Goal: Complete application form

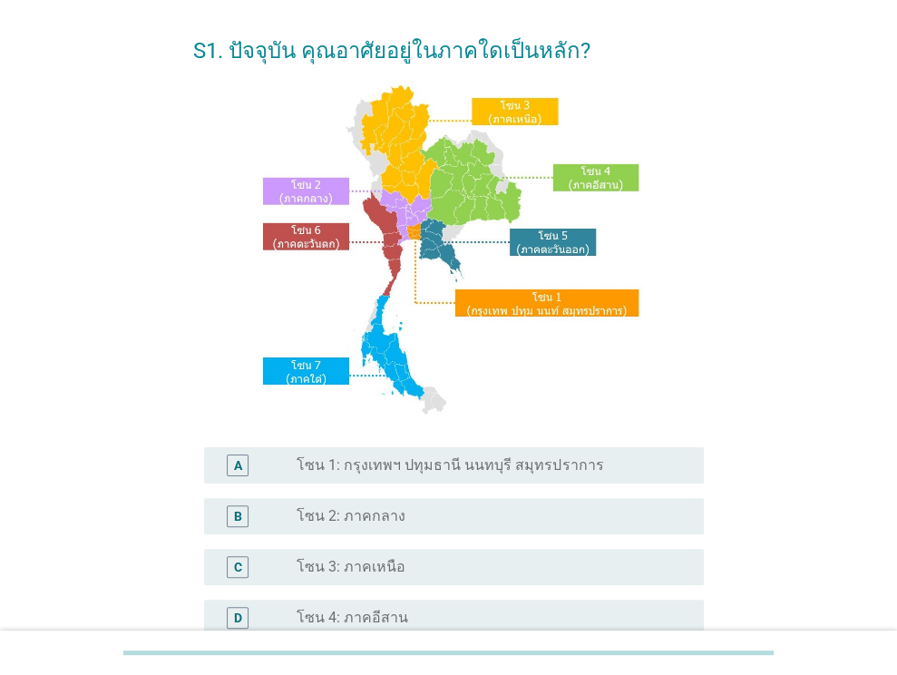
scroll to position [91, 0]
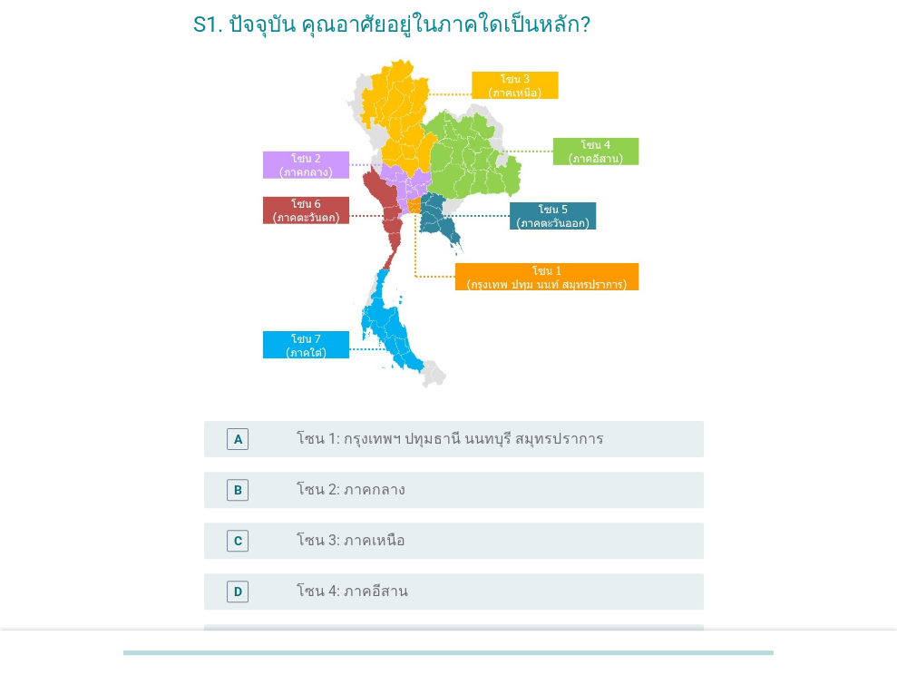
click at [379, 482] on label "โซน 2: ภาคกลาง" at bounding box center [351, 490] width 109 height 18
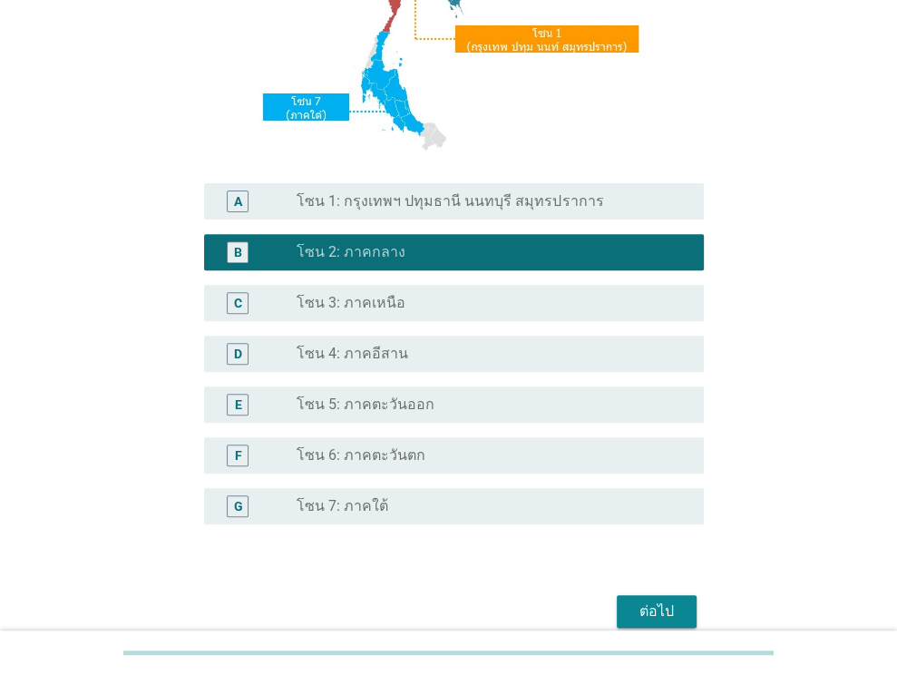
scroll to position [411, 0]
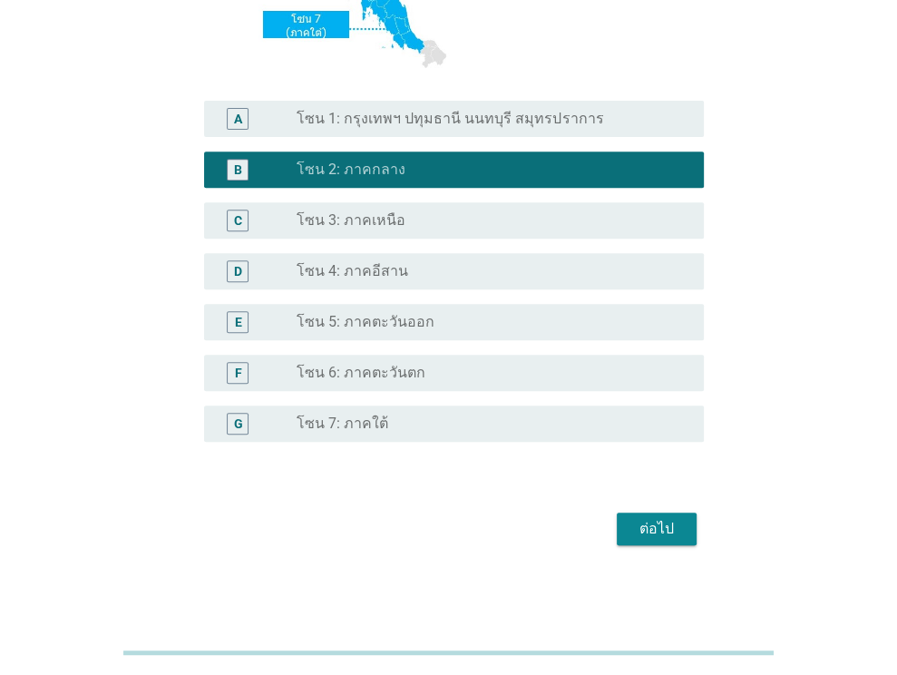
click at [660, 551] on div "S1. ปัจจุบัน คุณอาศัยอยู่ในภาคใดเป็นหลัก? A radio_button_unchecked โซน 1: กรุงเ…" at bounding box center [449, 110] width 540 height 911
click at [671, 529] on div "ต่อไป" at bounding box center [657, 529] width 51 height 22
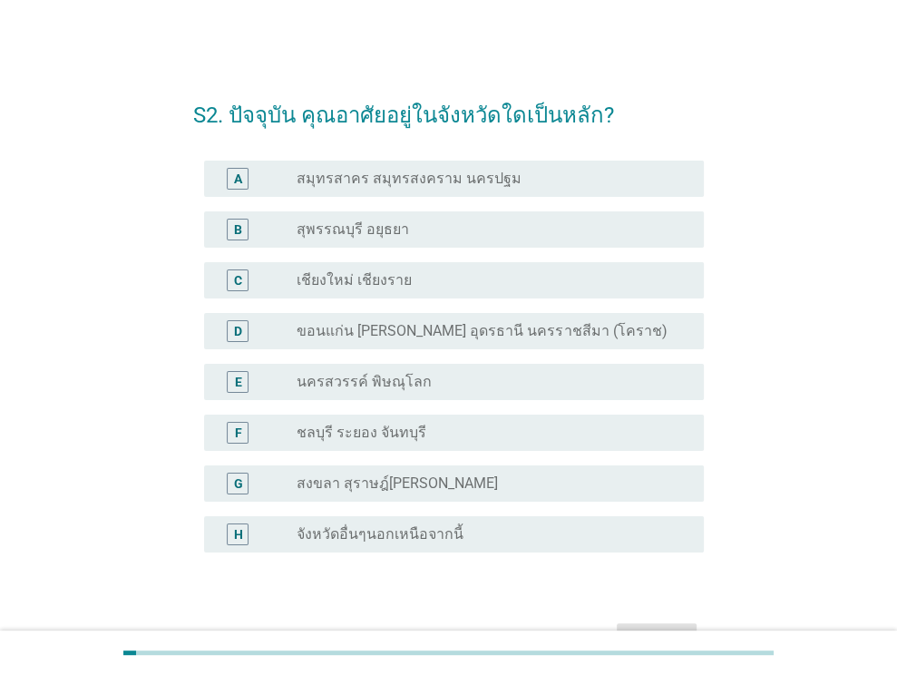
click at [381, 533] on label "จังหวัดอื่นๆนอกเหนือจากนี้" at bounding box center [380, 534] width 167 height 18
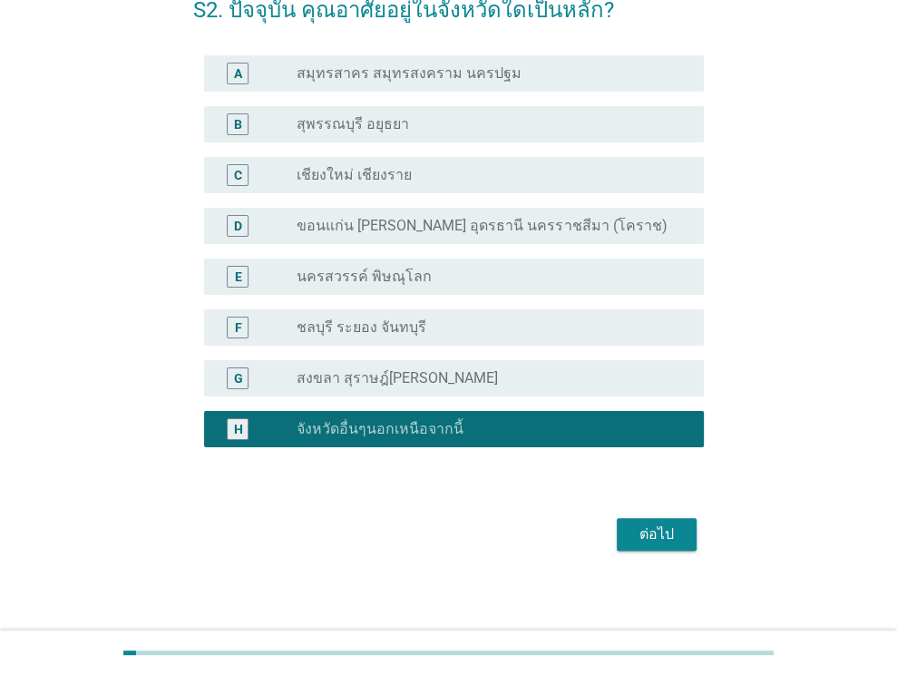
scroll to position [111, 0]
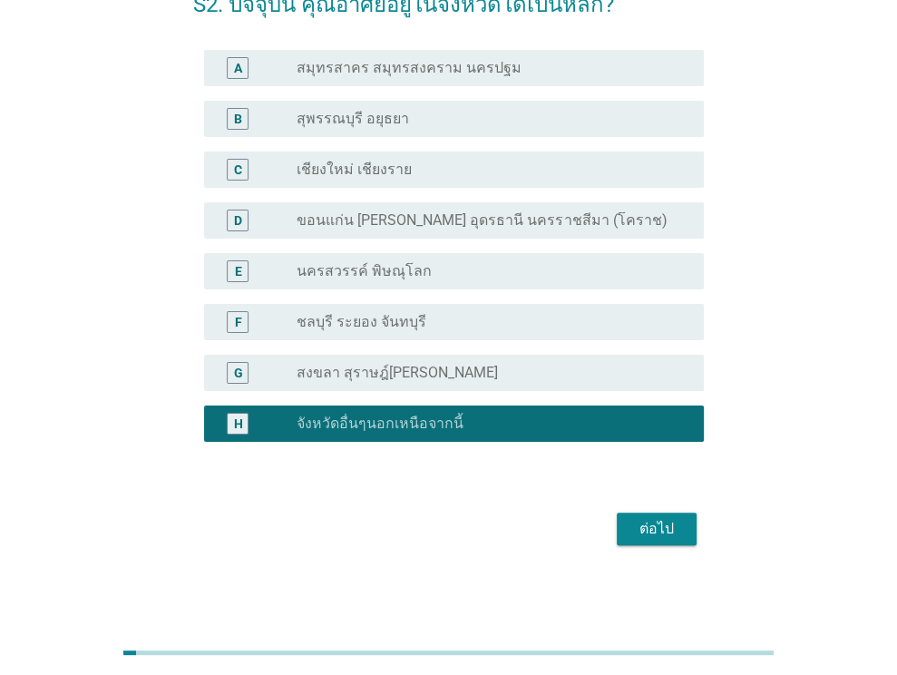
click at [664, 519] on div "ต่อไป" at bounding box center [657, 529] width 51 height 22
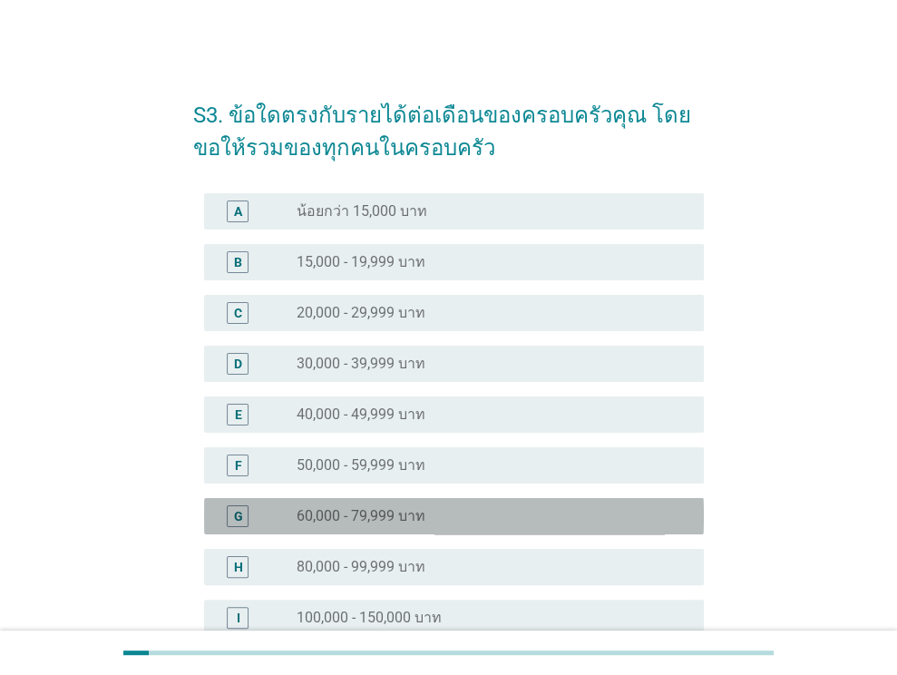
click at [351, 512] on label "60,000 - 79,999 บาท" at bounding box center [361, 516] width 129 height 18
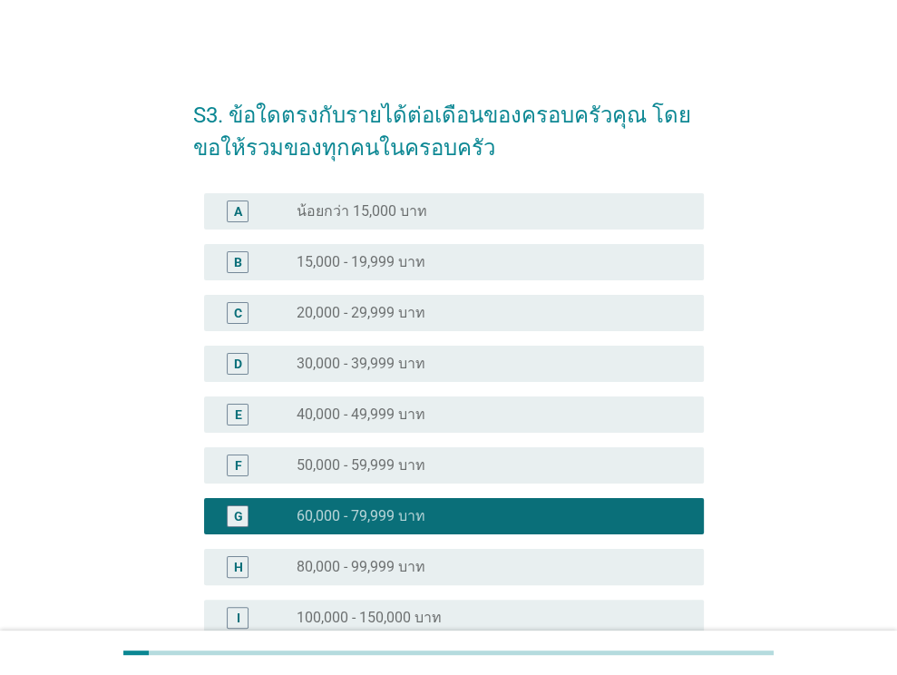
scroll to position [272, 0]
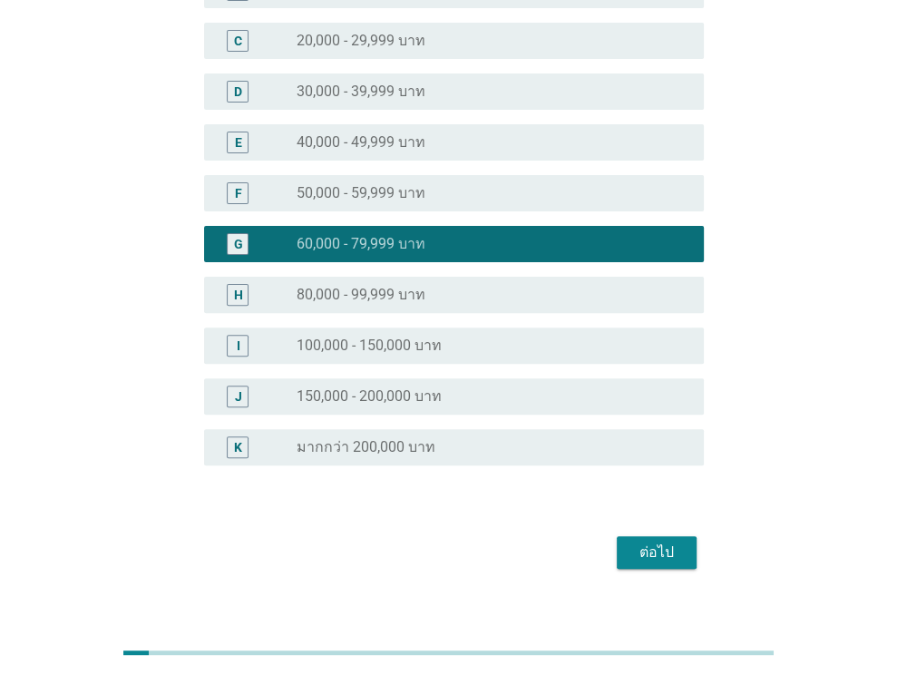
click at [653, 540] on button "ต่อไป" at bounding box center [657, 552] width 80 height 33
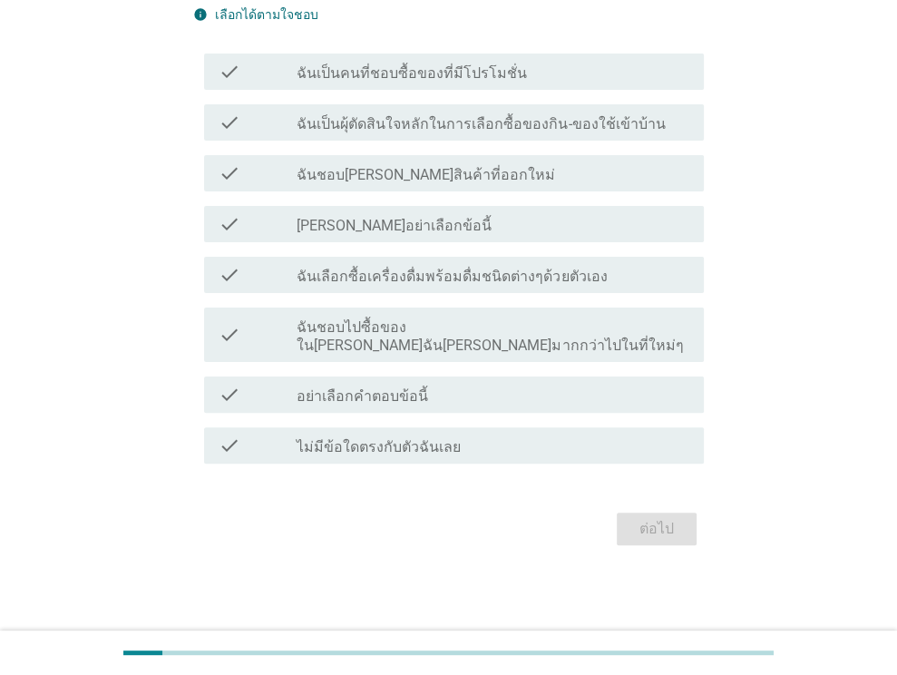
scroll to position [0, 0]
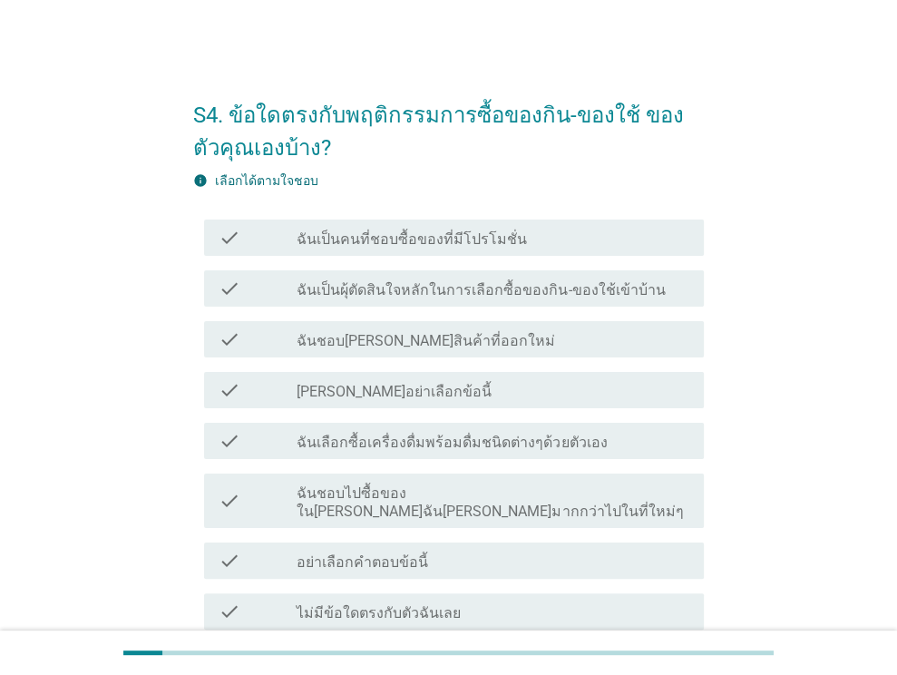
click at [446, 242] on label "ฉันเป็นคนที่ชอบซื้อของที่มีโปรโมชั่น" at bounding box center [412, 239] width 230 height 18
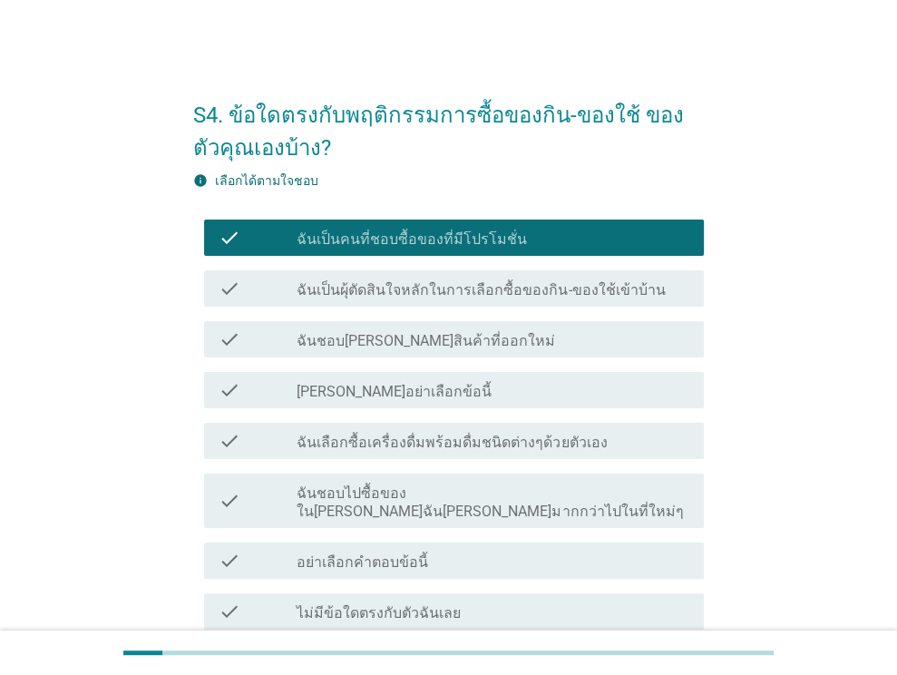
click at [443, 279] on div "check_box_outline_blank ฉันเป็นผุ้ตัดสินใจหลักในการเลือกซื้อของกิน-ของใช้เข้าบ้…" at bounding box center [493, 289] width 393 height 22
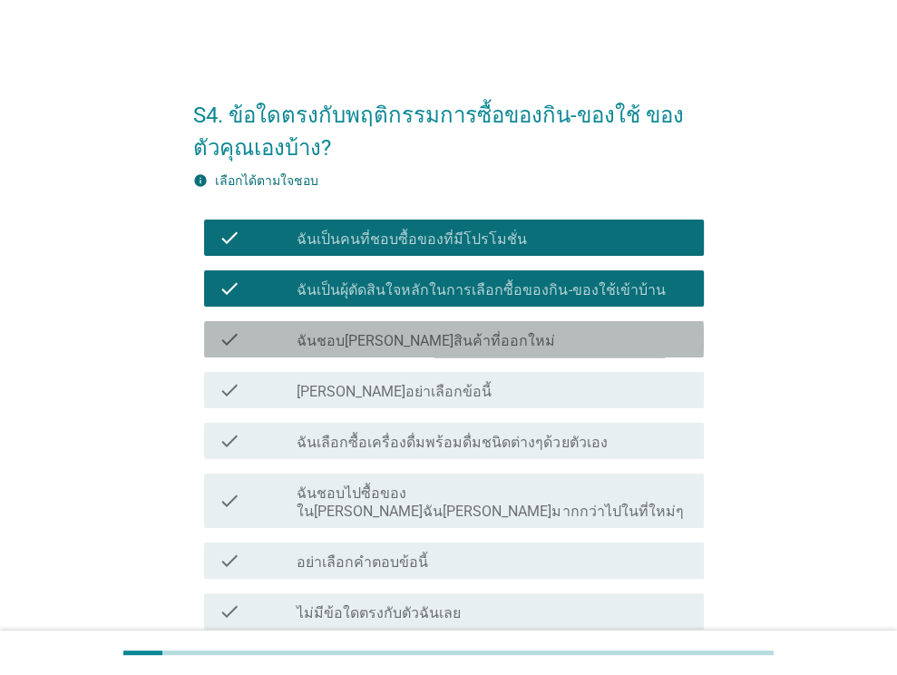
click at [456, 340] on label "ฉันชอบ[PERSON_NAME]สินค้าที่ออกใหม่" at bounding box center [426, 341] width 259 height 18
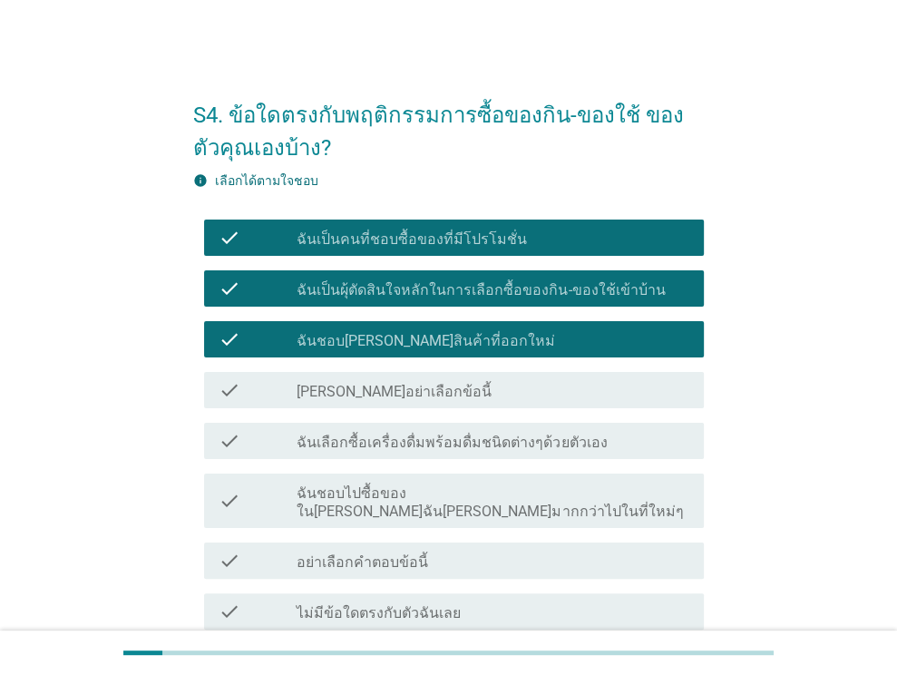
click at [458, 446] on label "ฉันเลือกซื้อเครื่องดื่มพร้อมดื่มชนิดต่างๆด้วยตัวเอง" at bounding box center [452, 443] width 310 height 18
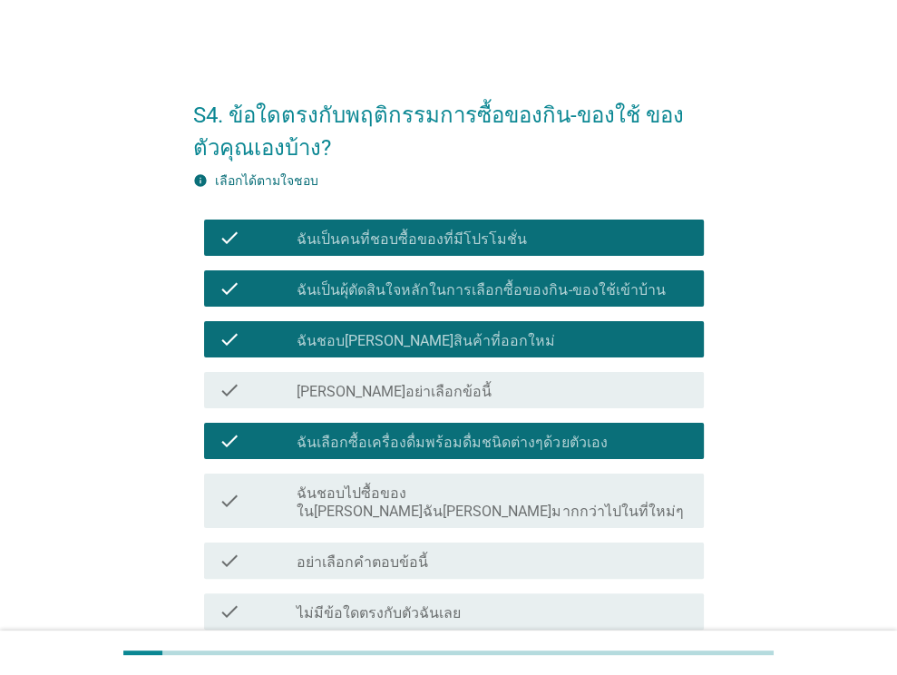
scroll to position [91, 0]
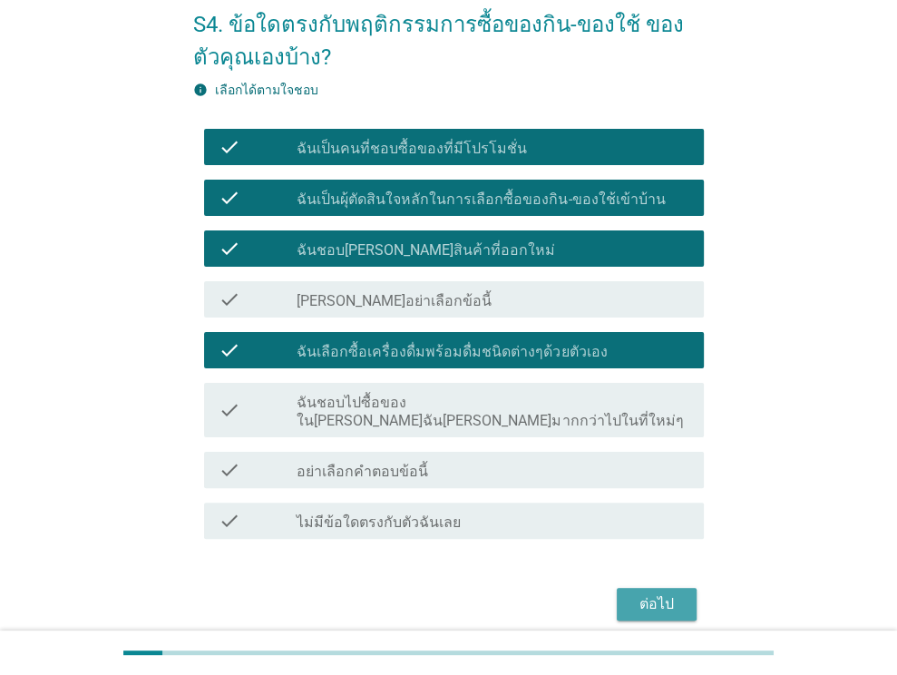
click at [675, 593] on div "ต่อไป" at bounding box center [657, 604] width 51 height 22
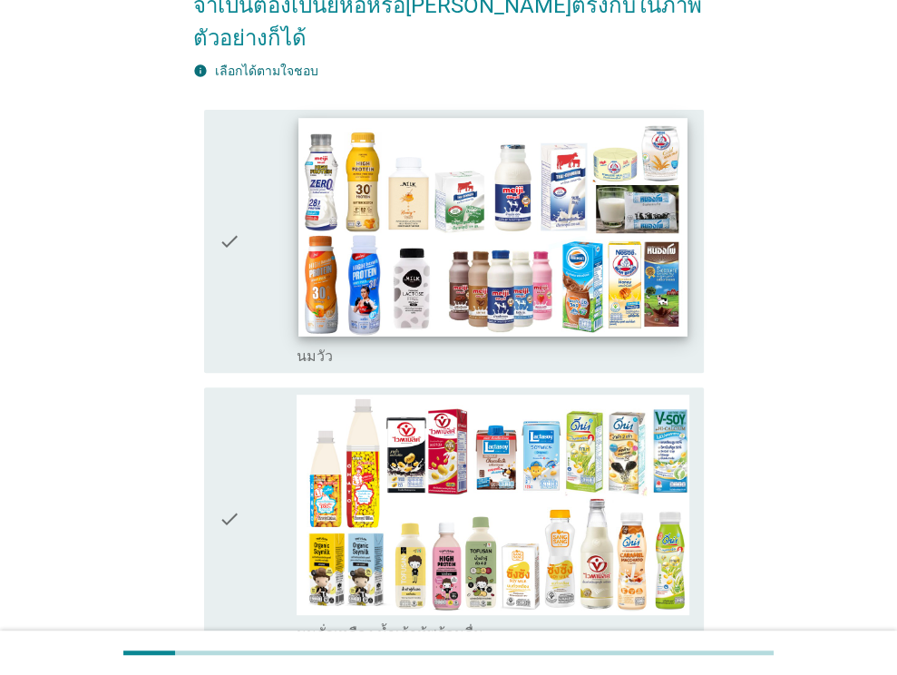
scroll to position [272, 0]
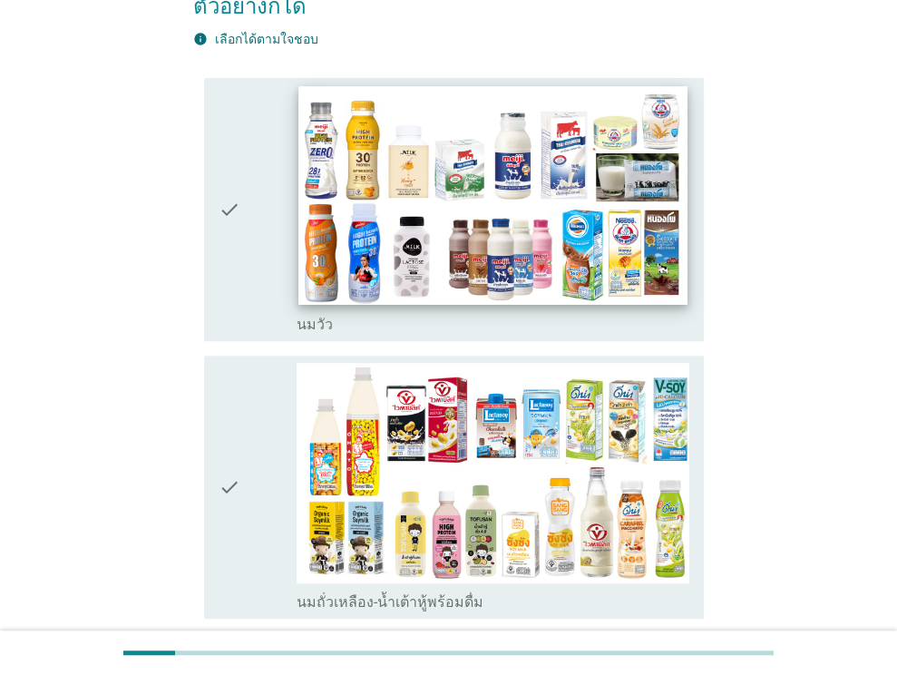
click at [475, 152] on img at bounding box center [493, 195] width 388 height 219
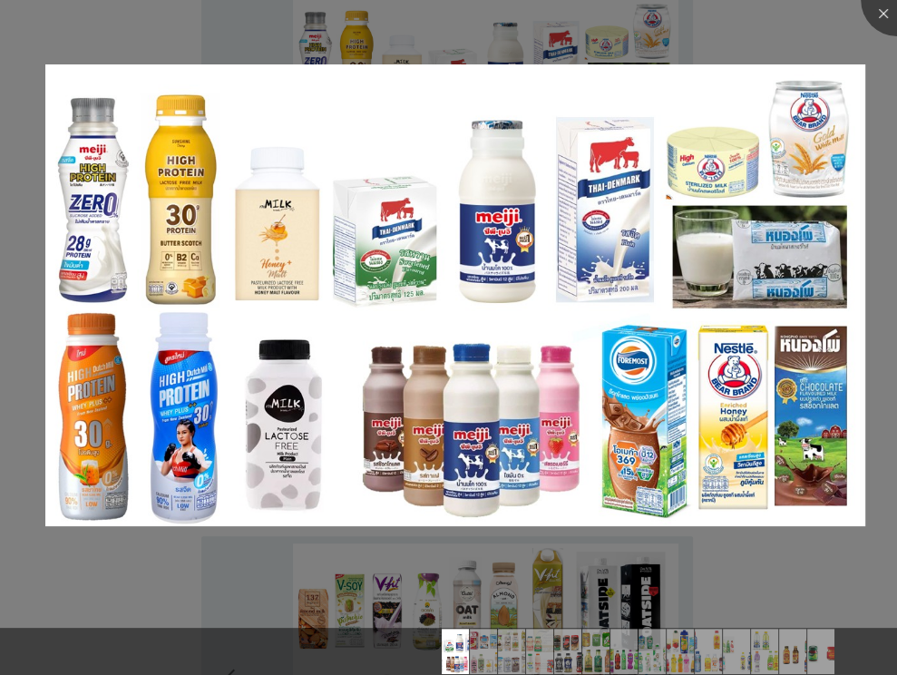
scroll to position [454, 0]
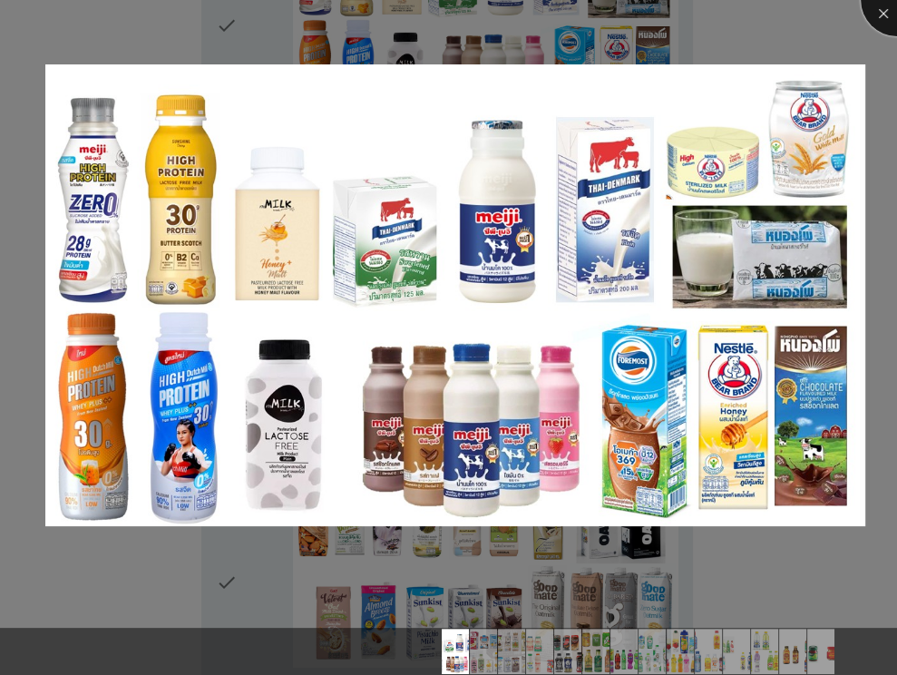
click at [888, 14] on div at bounding box center [897, 0] width 73 height 73
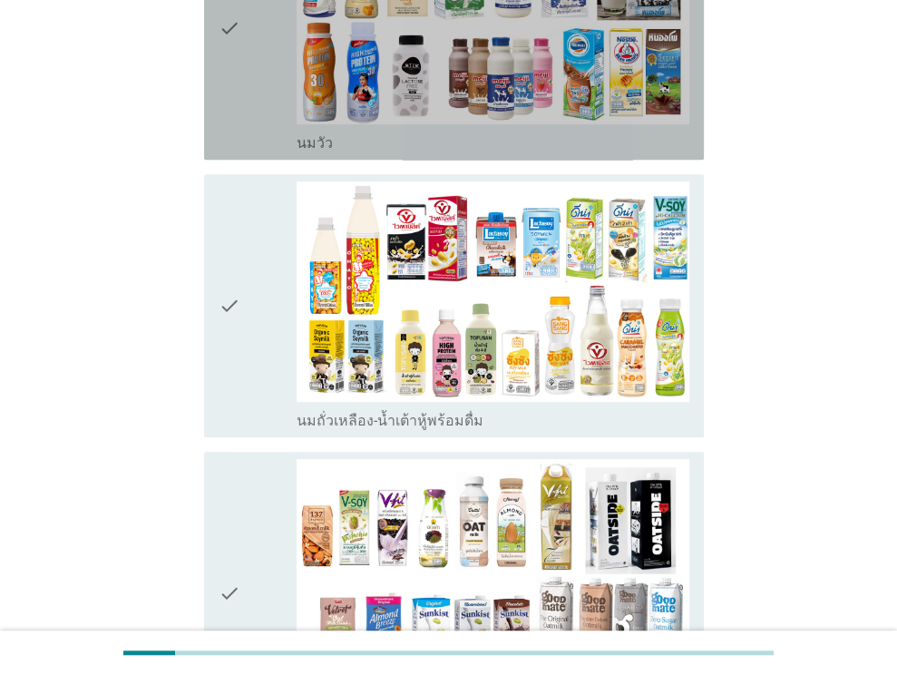
click at [526, 131] on div "check_box_outline_blank [PERSON_NAME]" at bounding box center [493, 142] width 393 height 22
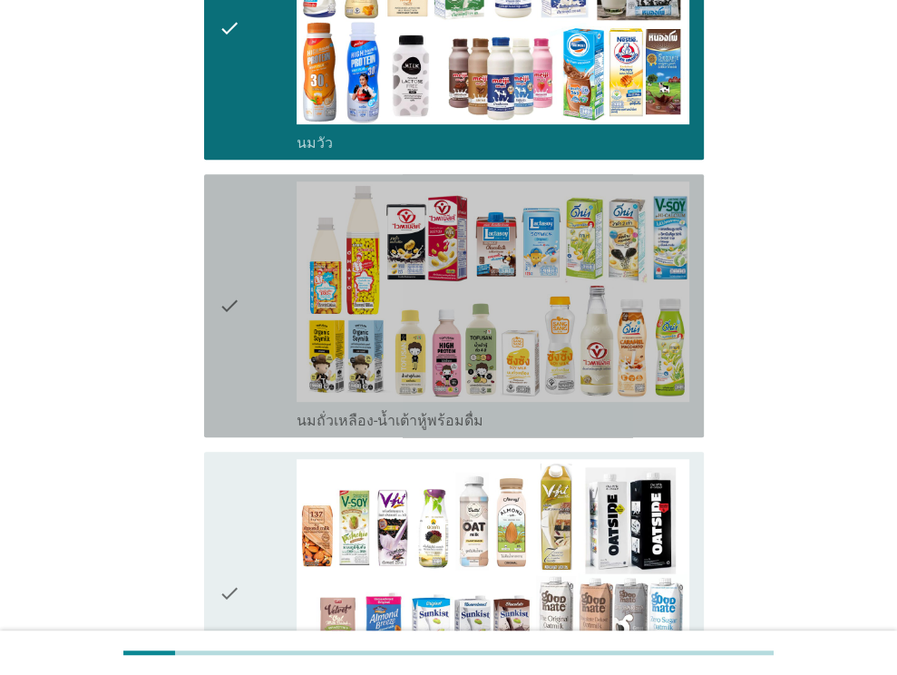
click at [465, 412] on label "นมถั่วเหลือง-น้ำเต้าหู้พร้อมดื่ม" at bounding box center [390, 421] width 187 height 18
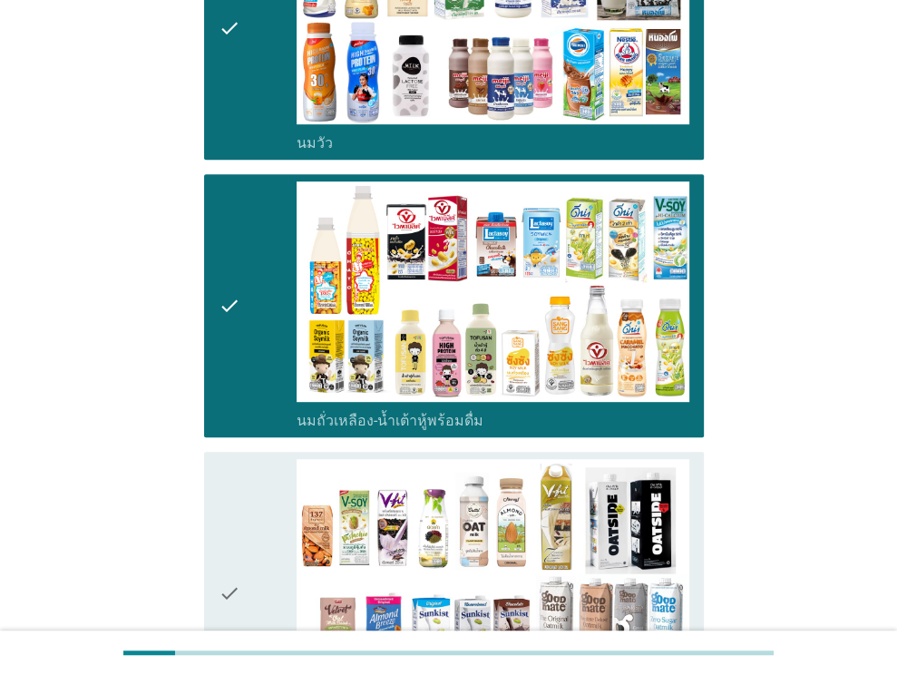
scroll to position [635, 0]
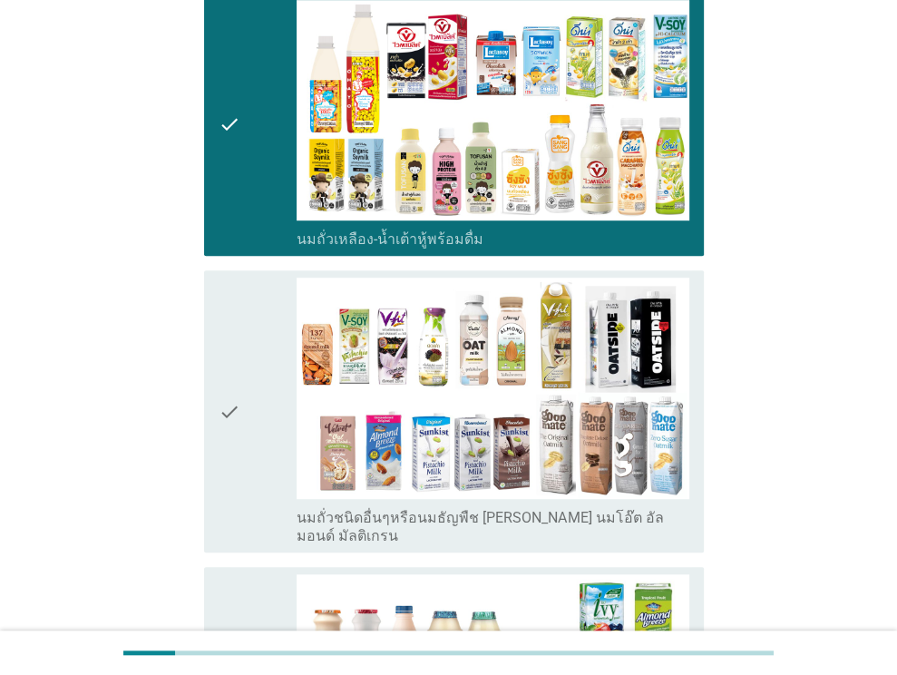
click at [455, 509] on label "นมถั่วชนิดอื่นๆหรือนมธัญพืช [PERSON_NAME] นมโอ๊ต อัลมอนด์ มัลติเกรน" at bounding box center [493, 527] width 393 height 36
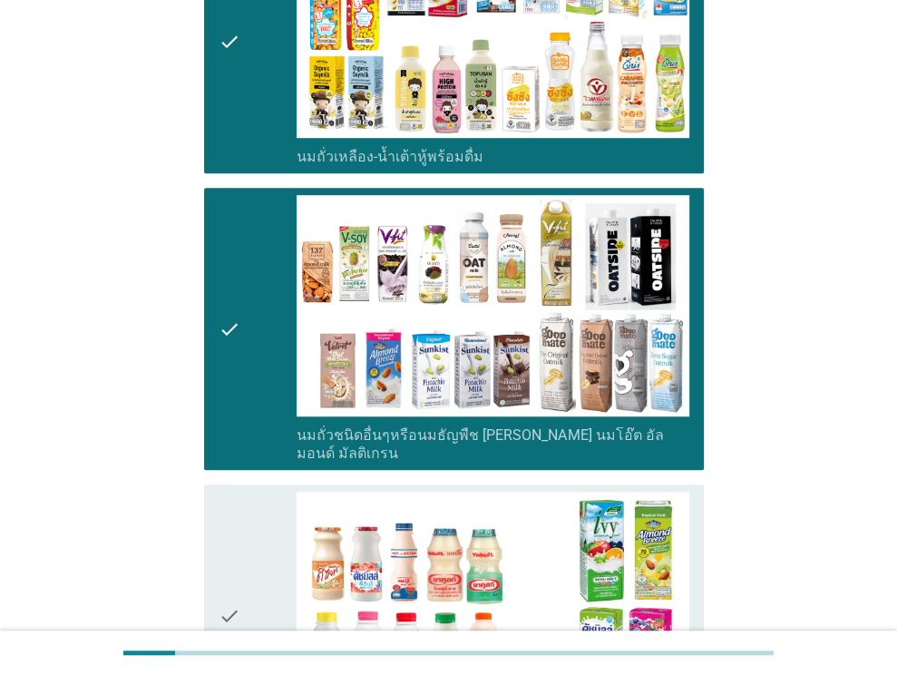
scroll to position [817, 0]
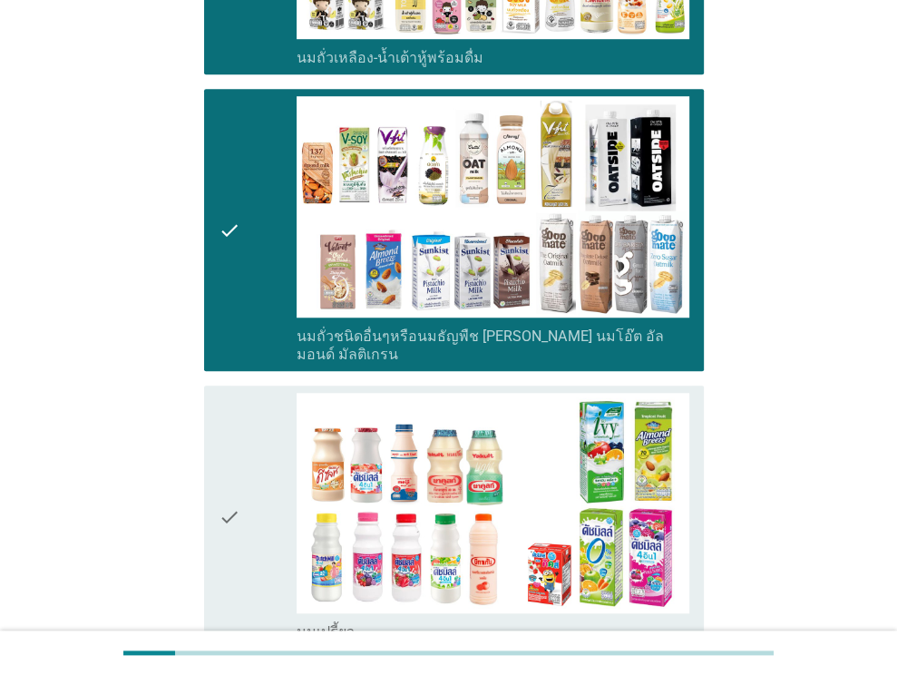
click at [432, 620] on div "check_box_outline_blank นมเปรี้ยว" at bounding box center [493, 631] width 393 height 22
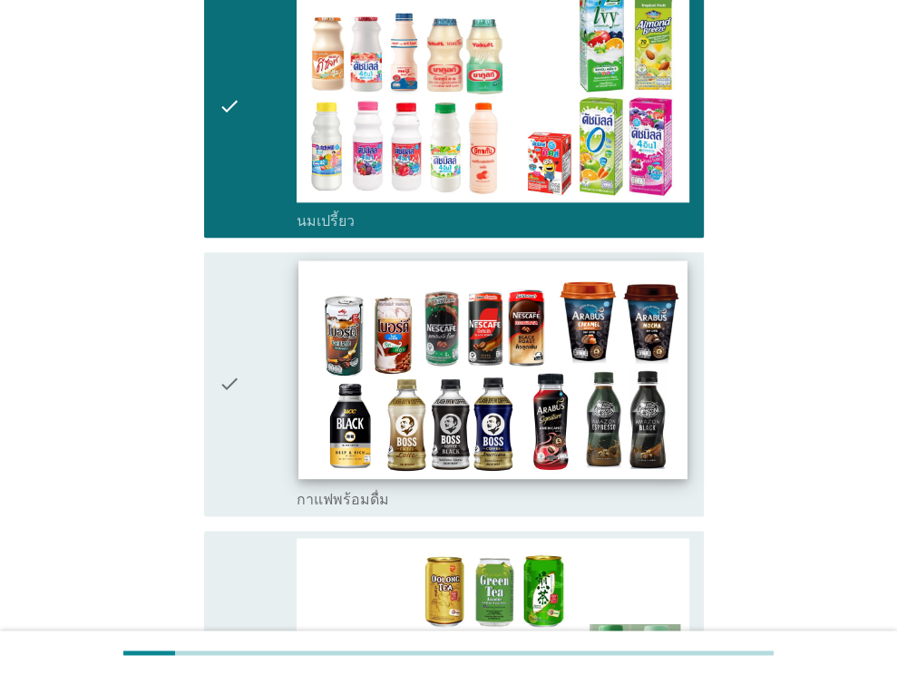
scroll to position [1270, 0]
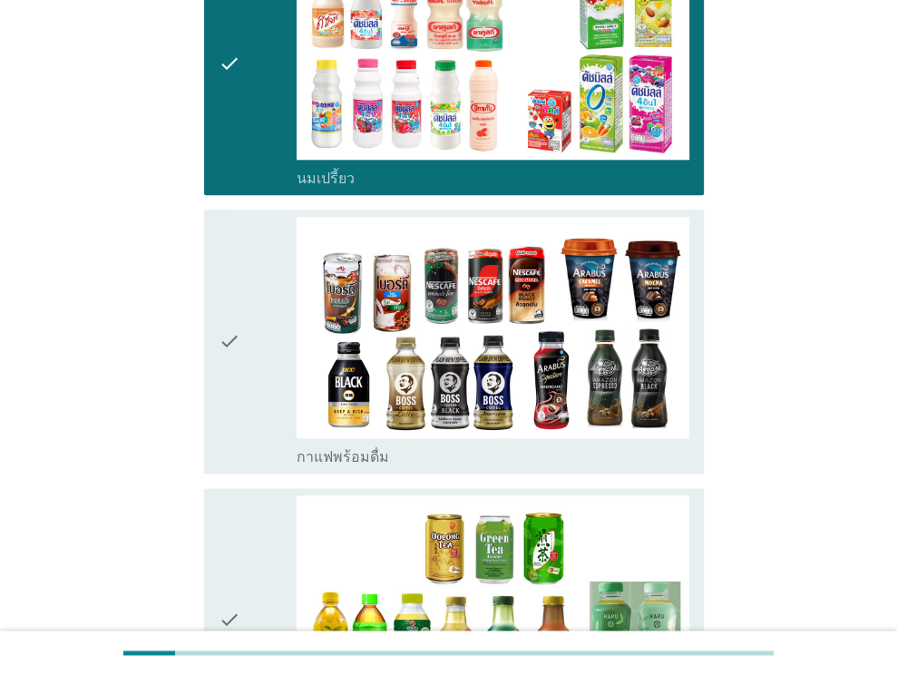
click at [449, 413] on div "check check_box_outline_blank กาแฟพร้อมดื่ม" at bounding box center [454, 341] width 500 height 263
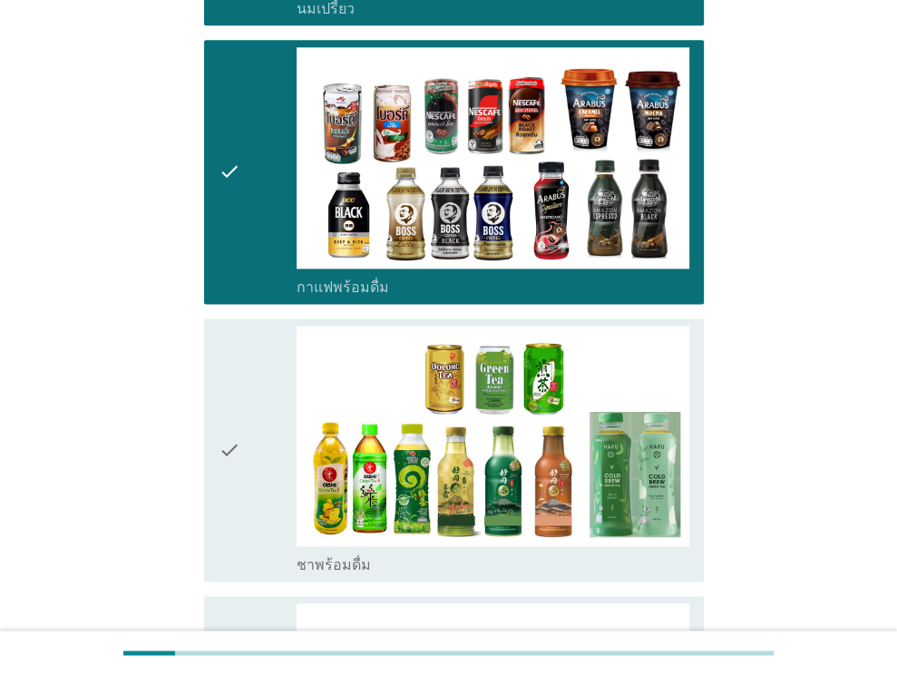
scroll to position [1452, 0]
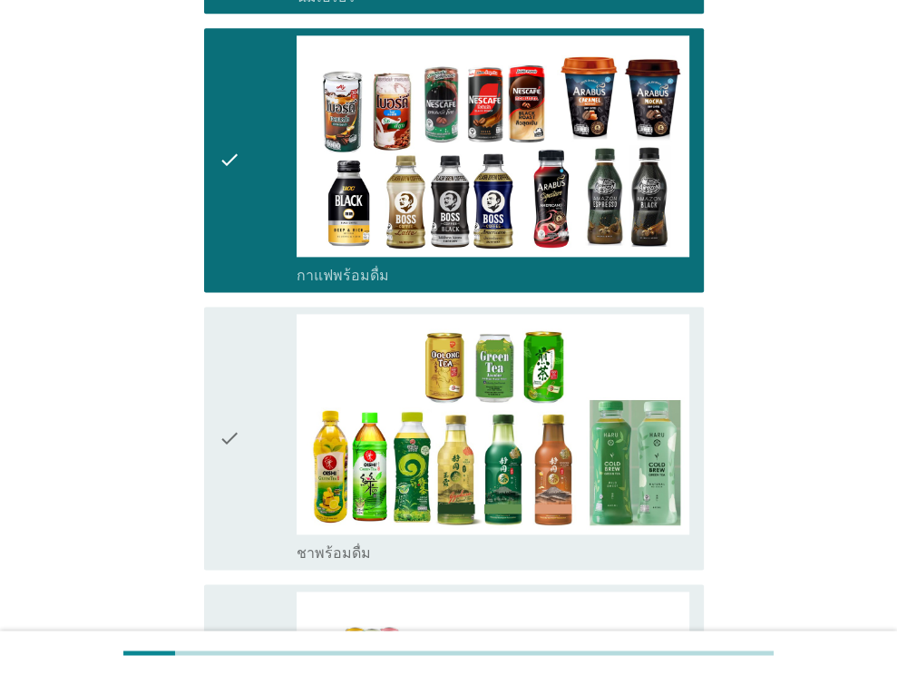
click at [436, 541] on div "check_box_outline_blank ชาพร้อมดื่ม" at bounding box center [493, 552] width 393 height 22
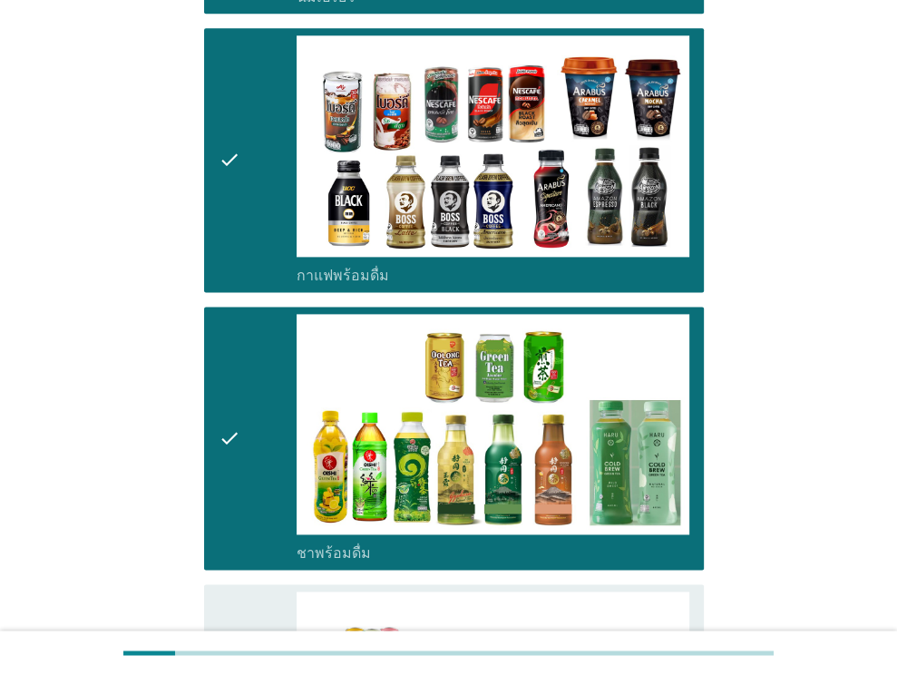
scroll to position [1633, 0]
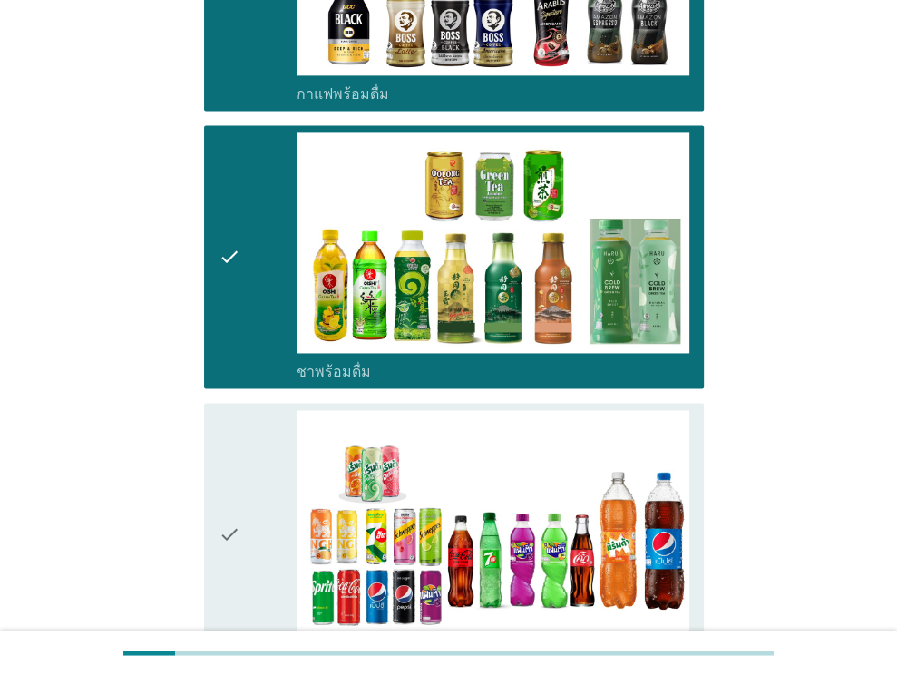
click at [410, 604] on div "check check_box_outline_blank น้ำอัดลม" at bounding box center [454, 534] width 500 height 263
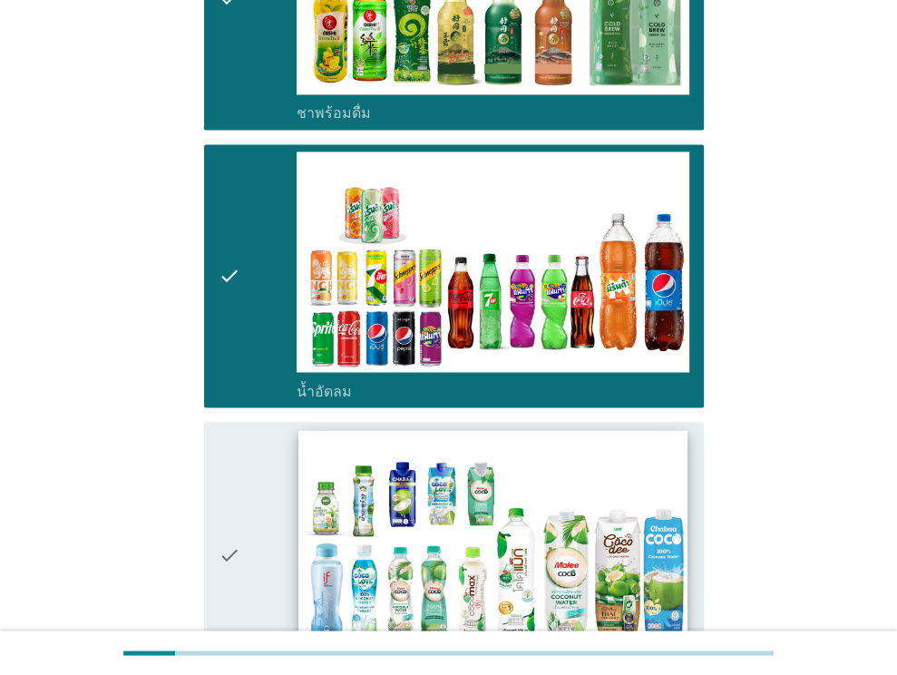
scroll to position [2087, 0]
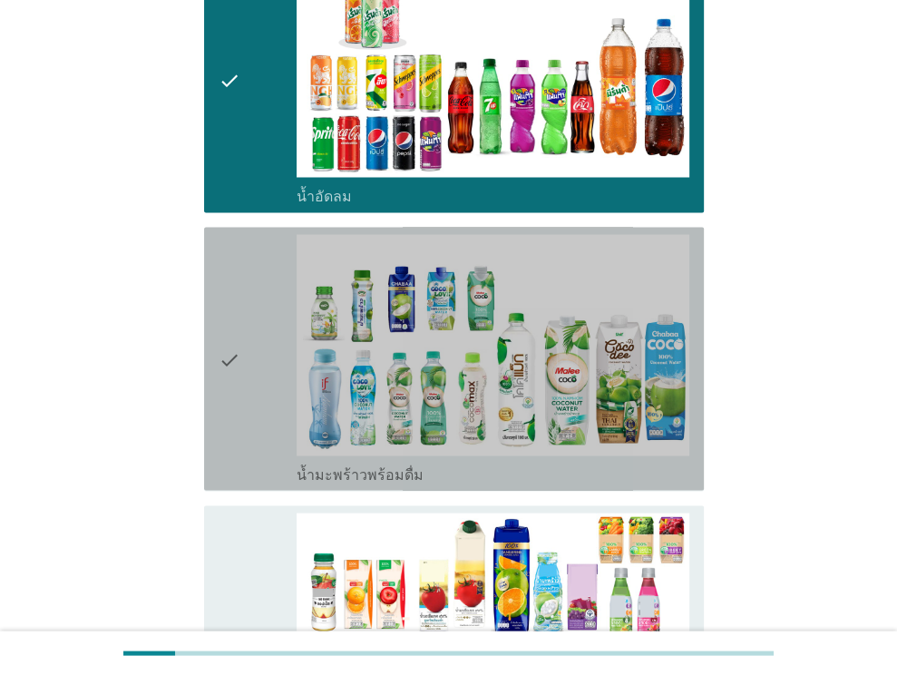
click at [421, 462] on div "check_box_outline_blank น้ำมะพร้าวพร้อมดื่ม" at bounding box center [493, 473] width 393 height 22
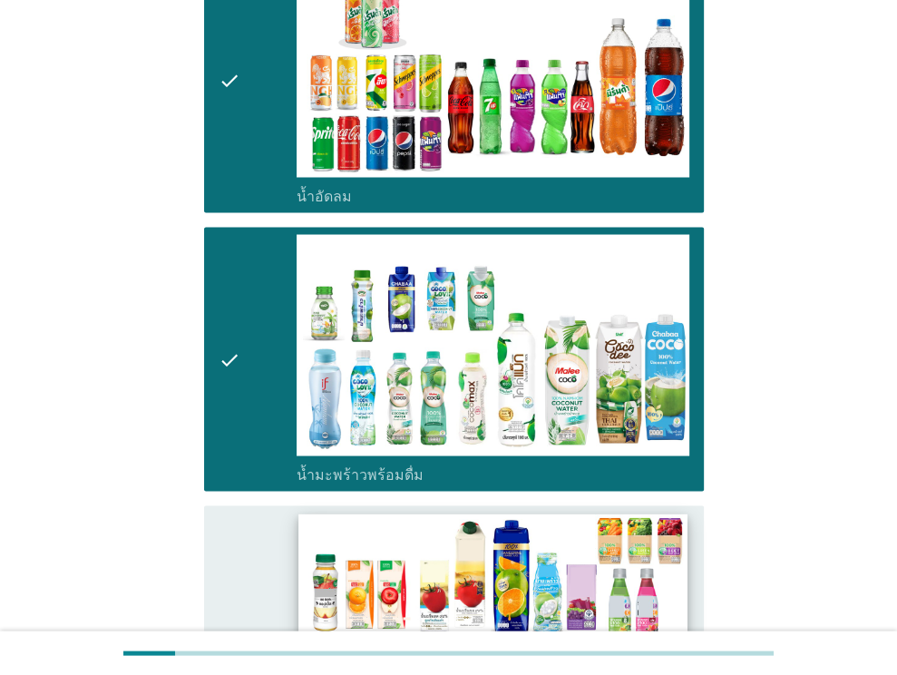
scroll to position [2359, 0]
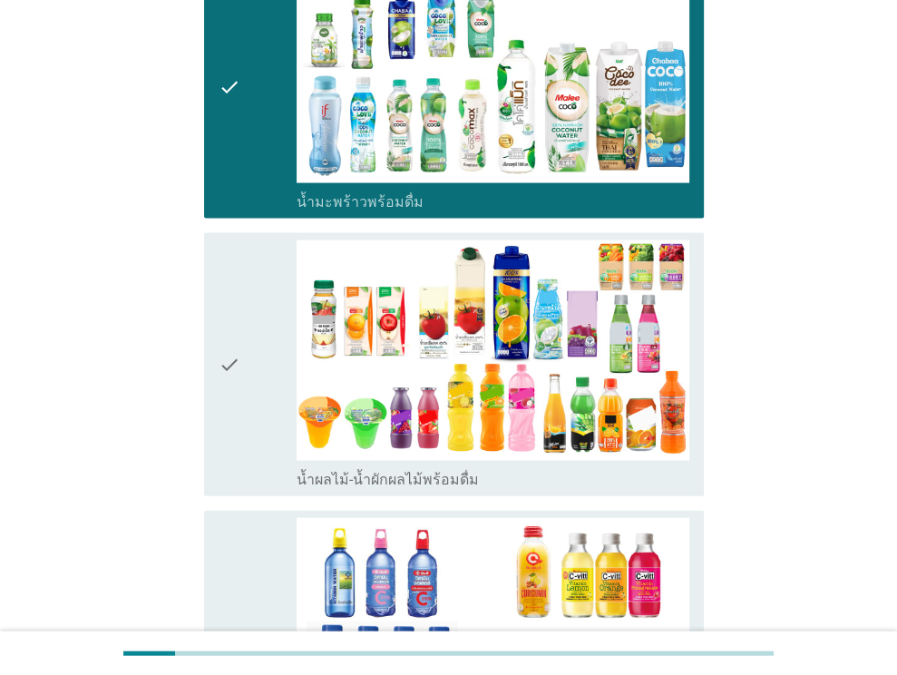
click at [420, 471] on label "น้ำผลไม้-น้ำผักผลไม้พร้อมดื่ม" at bounding box center [388, 480] width 182 height 18
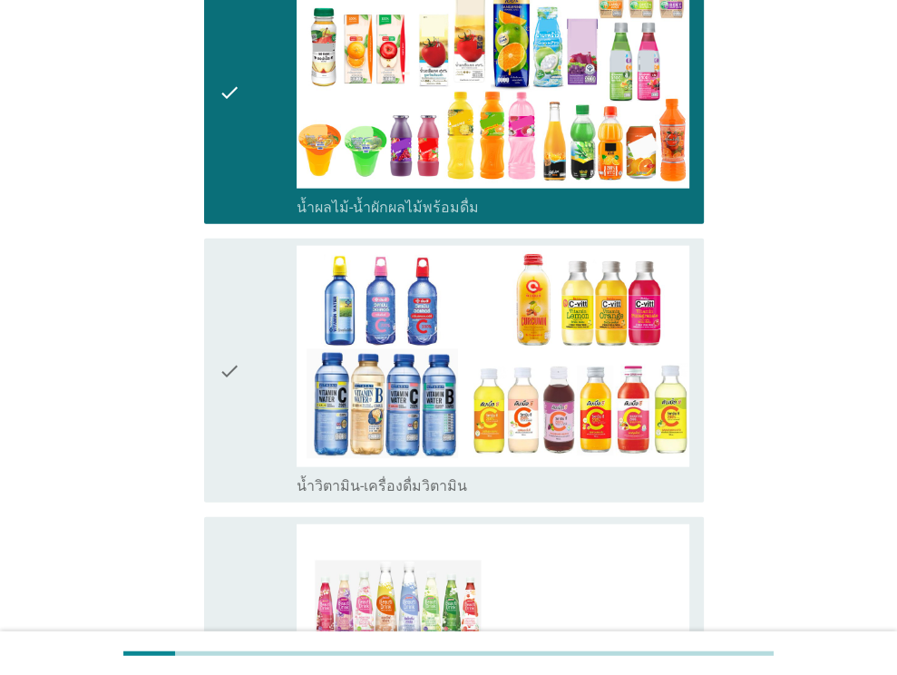
click at [421, 477] on label "น้ำวิตามิน-เครื่องดื่มวิตามิน" at bounding box center [382, 486] width 171 height 18
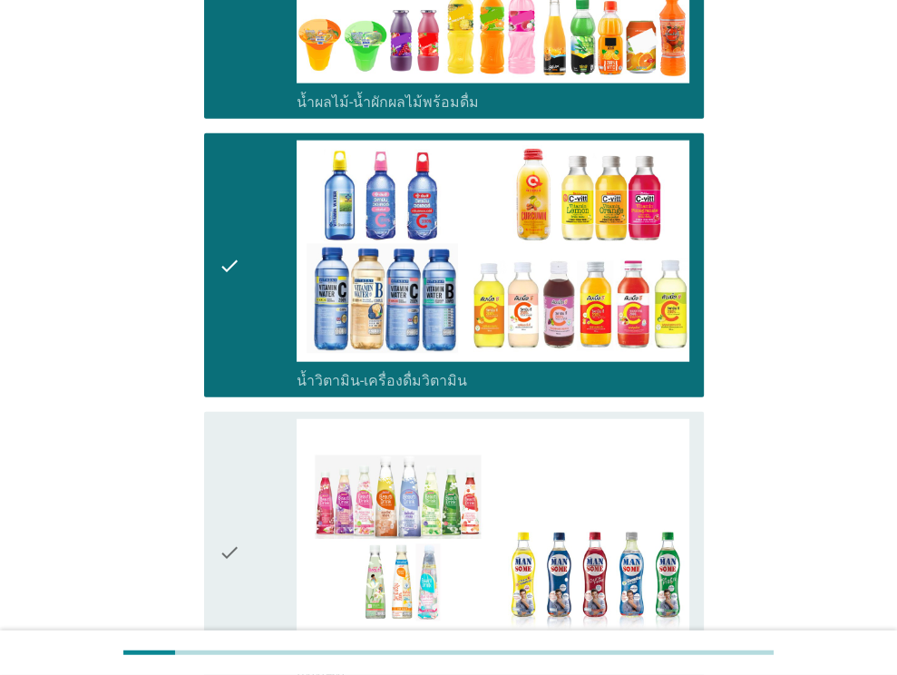
scroll to position [2813, 0]
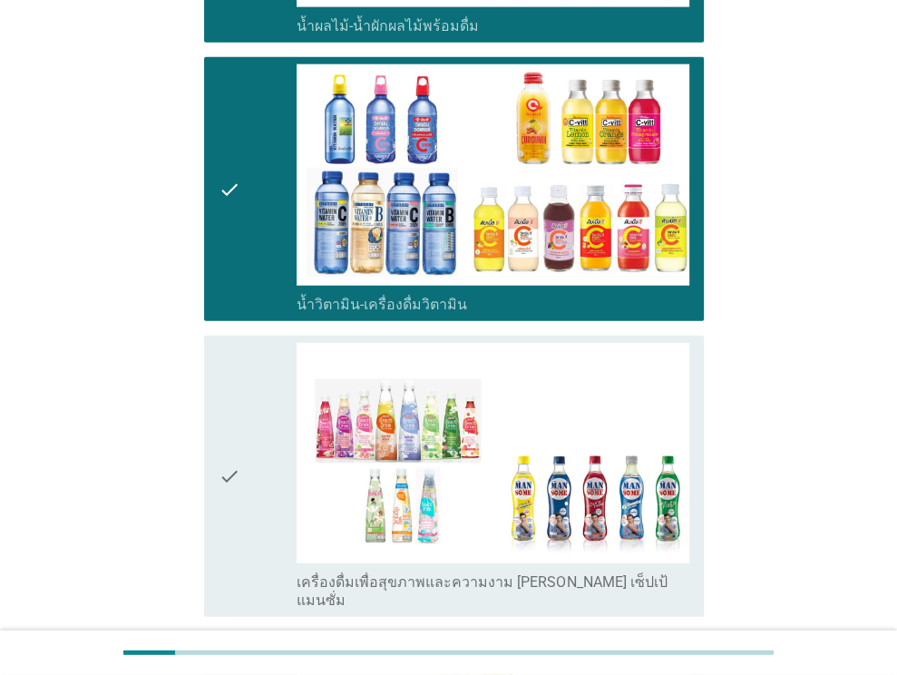
click at [413, 535] on div "check check_box_outline_blank เครื่องดื่มเพื่อสุขภาพและความงาม [PERSON_NAME] เซ…" at bounding box center [454, 476] width 500 height 281
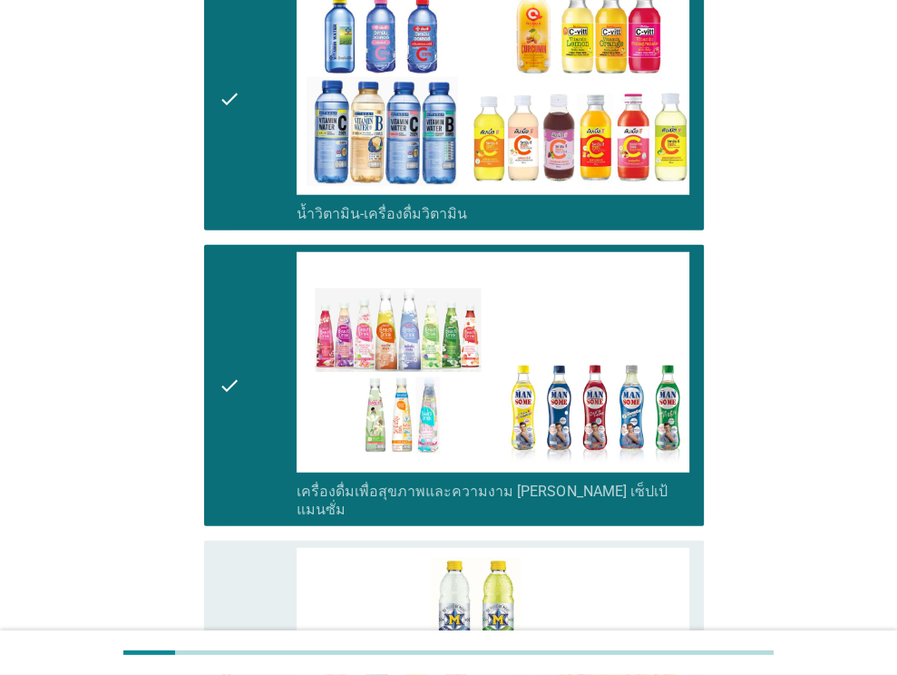
scroll to position [3176, 0]
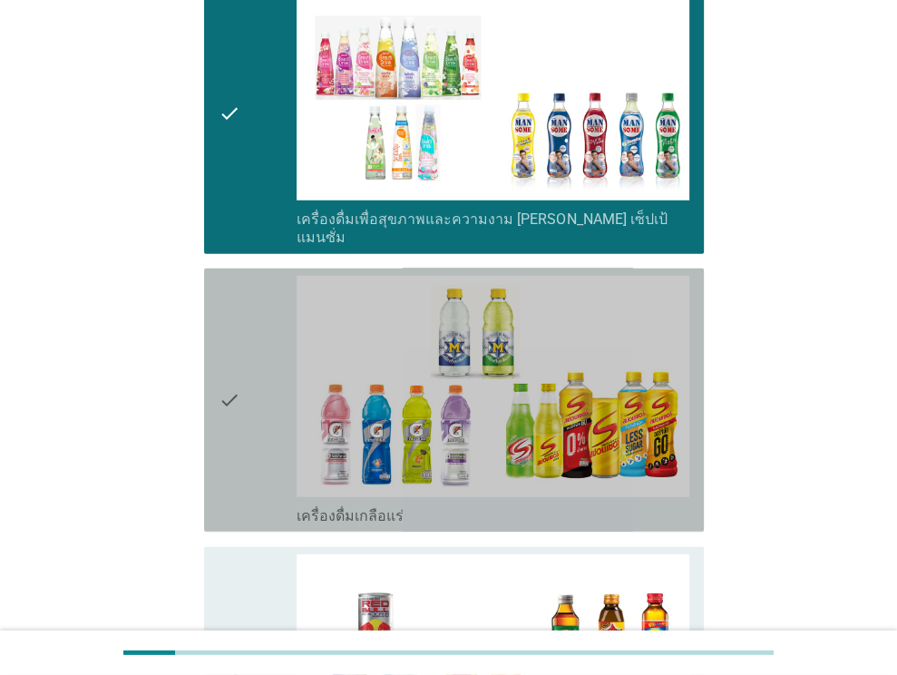
click at [423, 504] on div "check_box_outline_blank เครื่องดื่มเกลือแร่" at bounding box center [493, 515] width 393 height 22
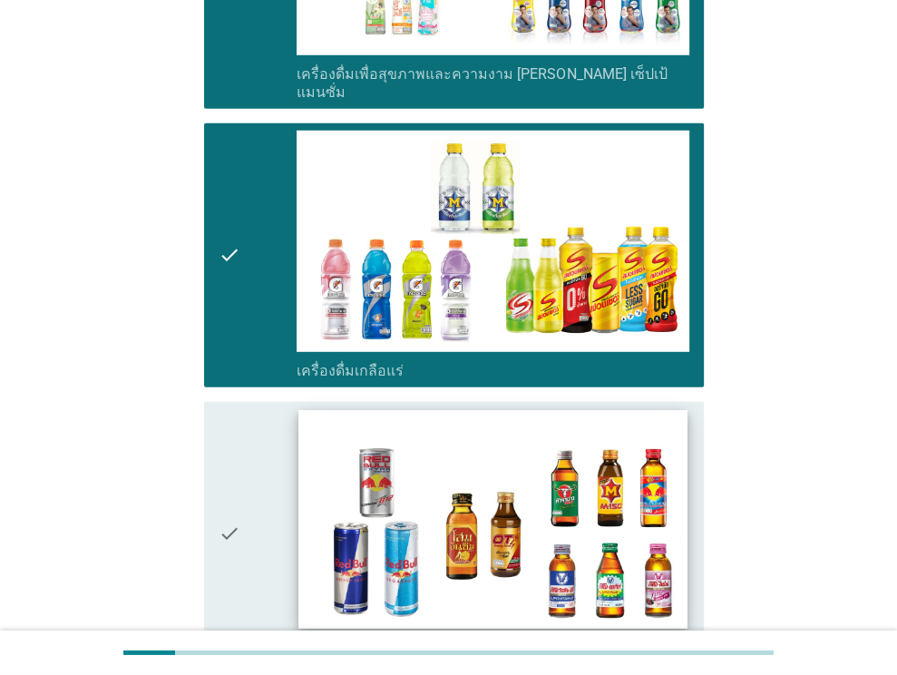
scroll to position [3448, 0]
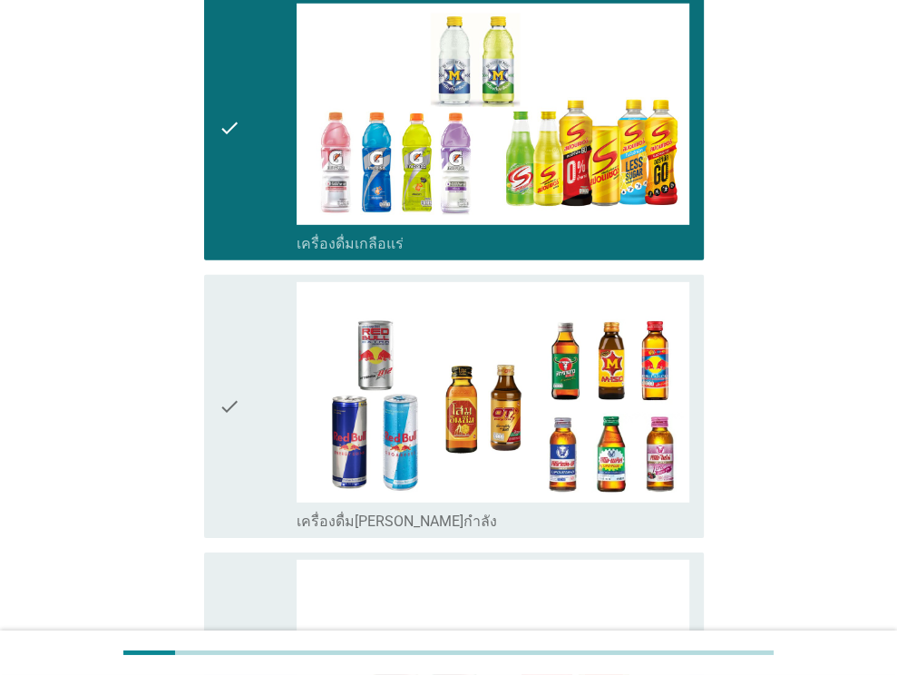
click at [427, 509] on div "check_box_outline_blank เครื่องดื่ม[PERSON_NAME]กำลัง" at bounding box center [493, 520] width 393 height 22
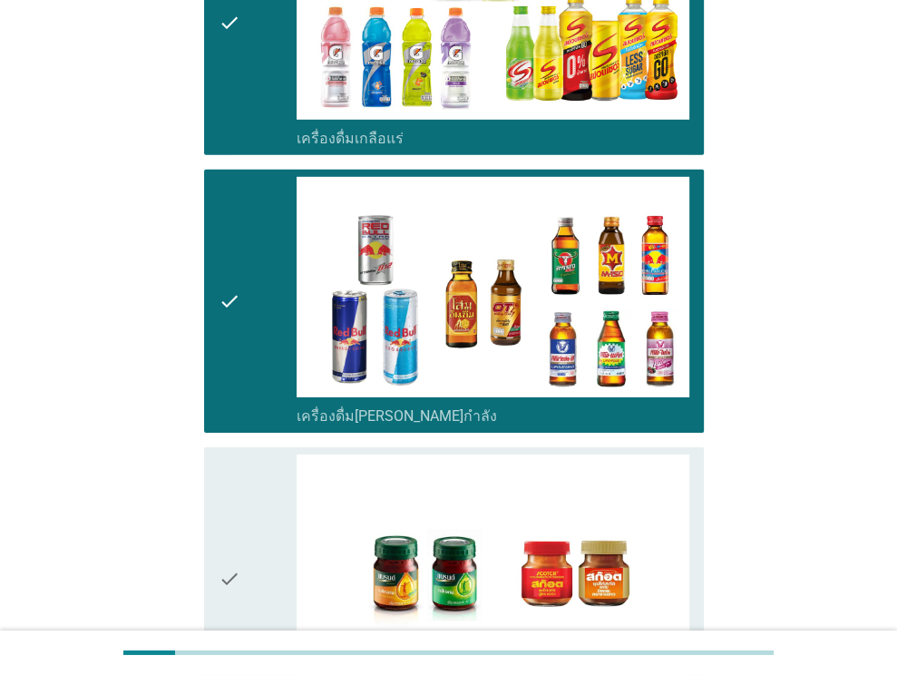
scroll to position [3630, 0]
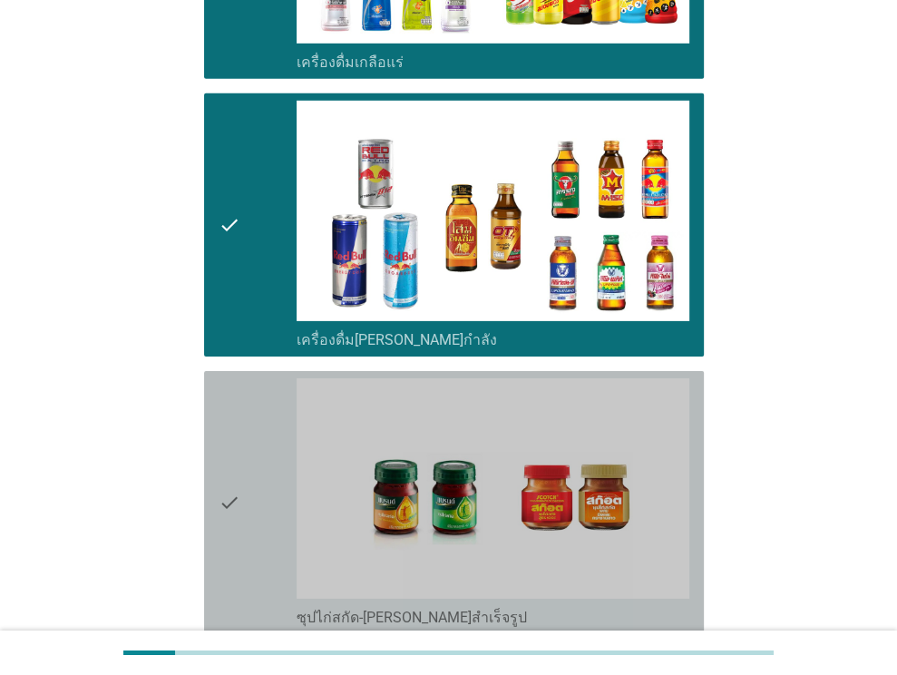
click at [417, 609] on label "ซุปไก่สกัด-[PERSON_NAME]สำเร็จรูป" at bounding box center [412, 618] width 230 height 18
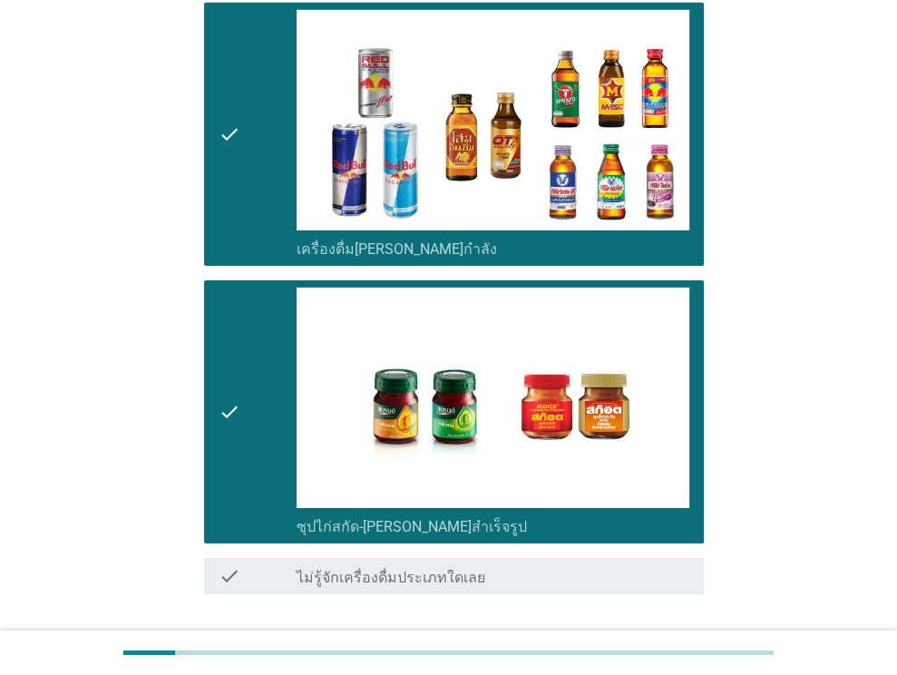
scroll to position [3775, 0]
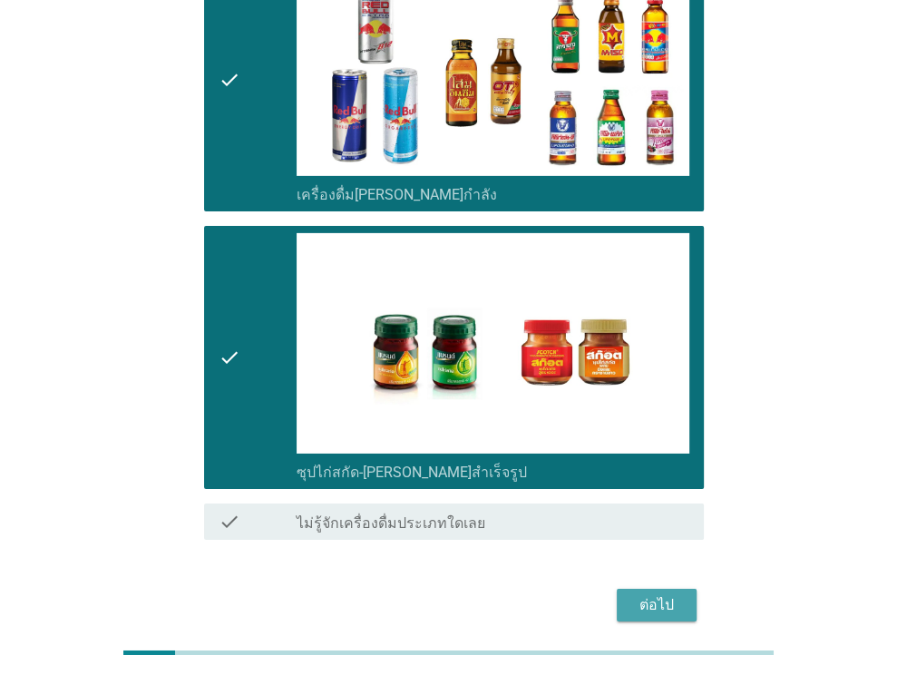
click at [653, 594] on div "ต่อไป" at bounding box center [657, 605] width 51 height 22
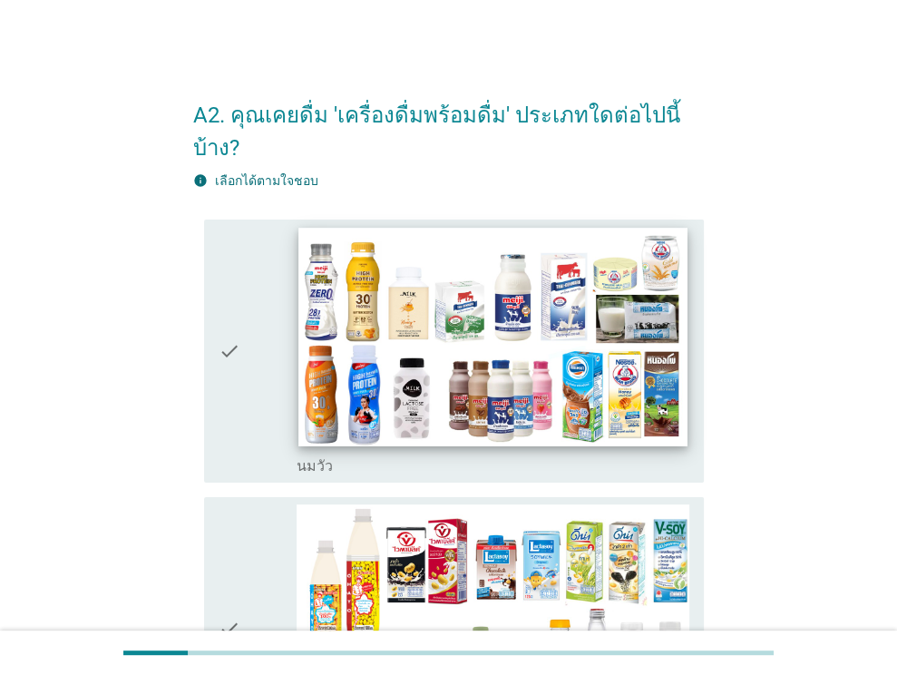
click at [543, 258] on img at bounding box center [493, 337] width 388 height 219
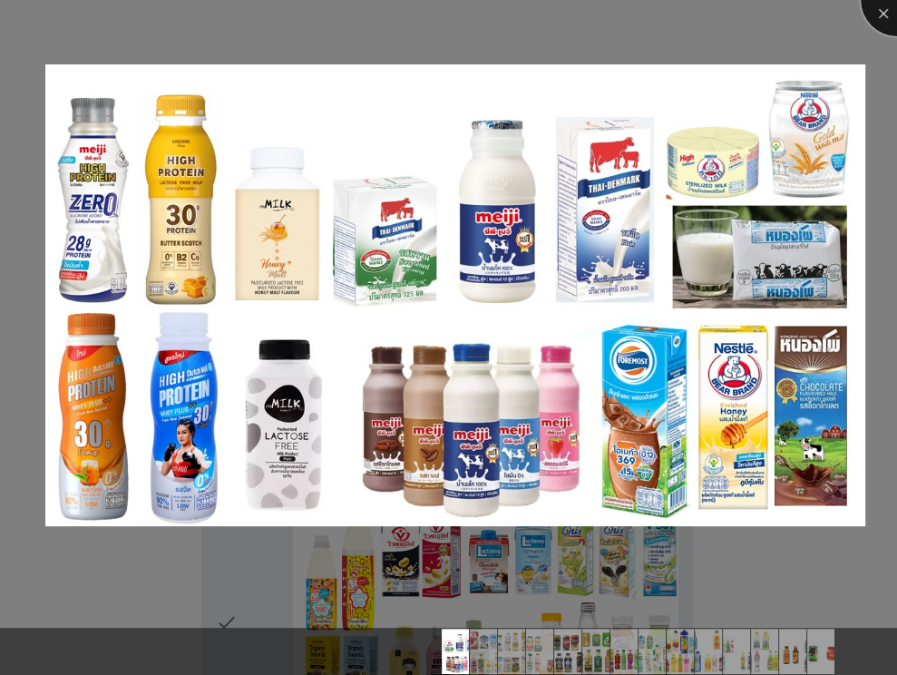
click at [869, 15] on div at bounding box center [897, 0] width 73 height 73
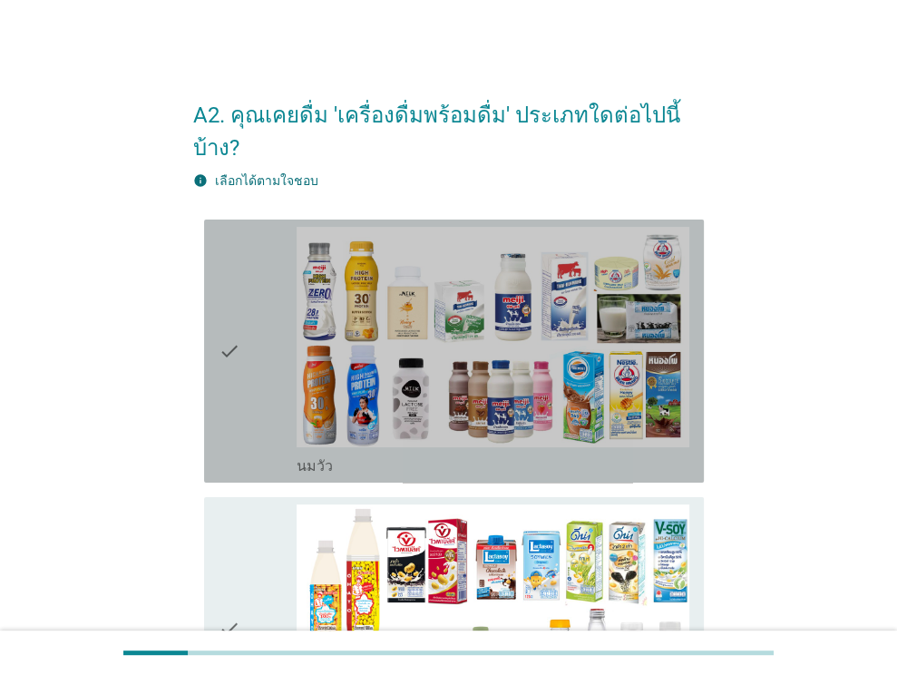
drag, startPoint x: 304, startPoint y: 435, endPoint x: 318, endPoint y: 458, distance: 27.7
click at [305, 457] on label "นมวัว" at bounding box center [315, 466] width 36 height 18
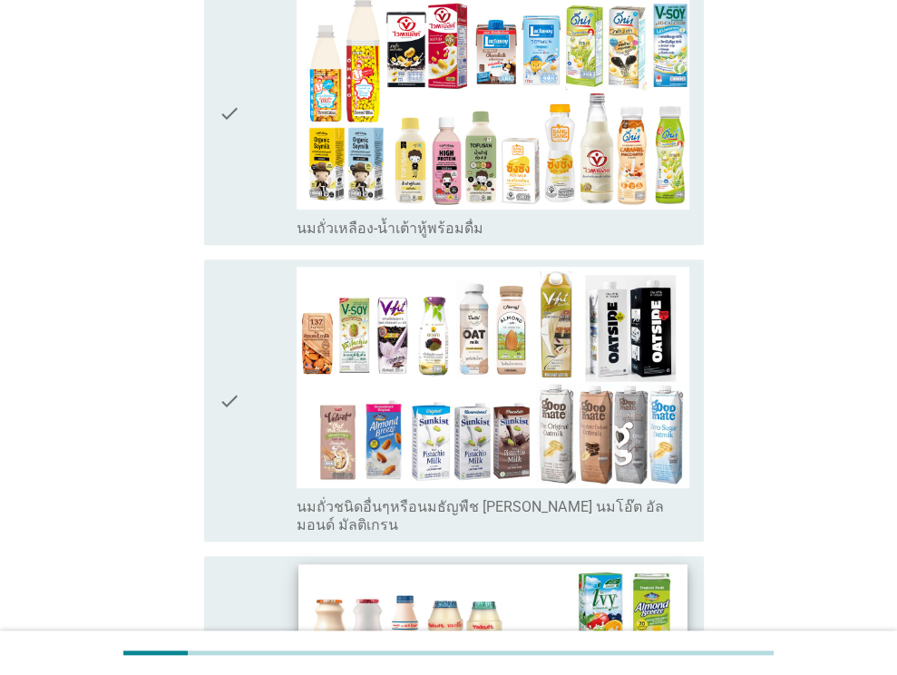
scroll to position [544, 0]
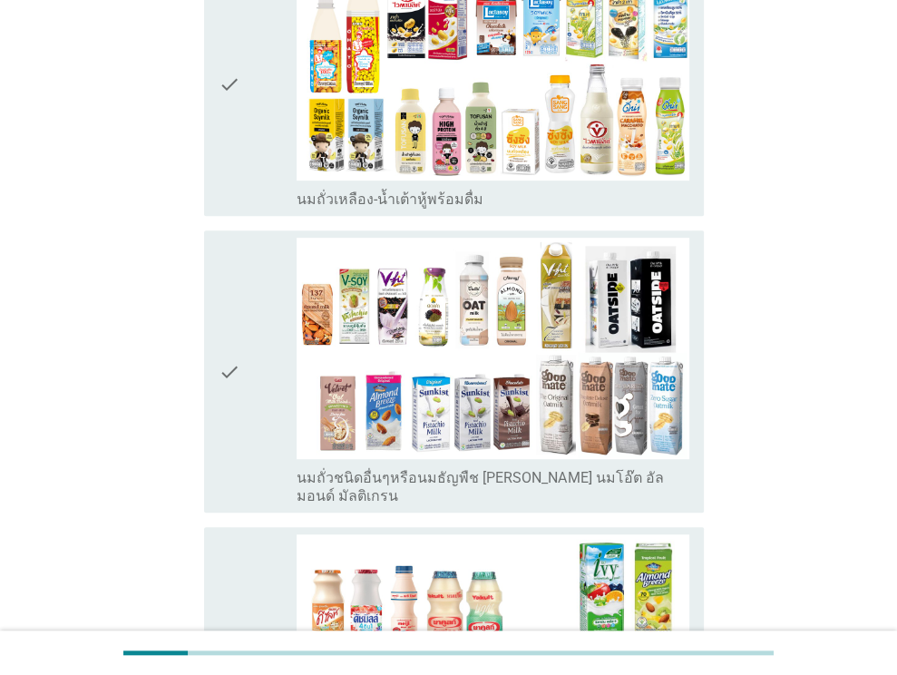
click at [416, 469] on label "นมถั่วชนิดอื่นๆหรือนมธัญพืช [PERSON_NAME] นมโอ๊ต อัลมอนด์ มัลติเกรน" at bounding box center [493, 487] width 393 height 36
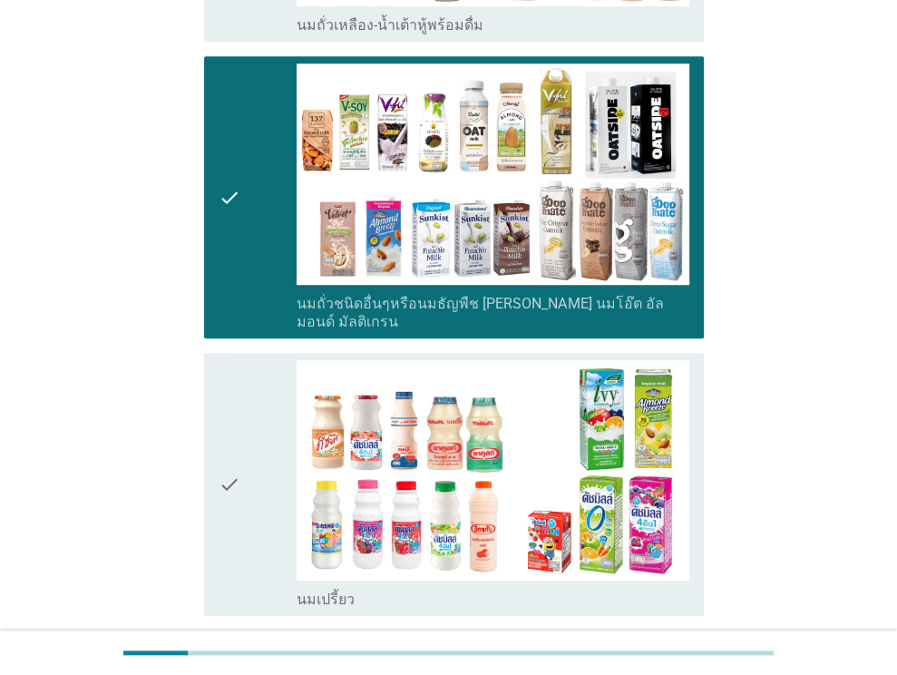
scroll to position [363, 0]
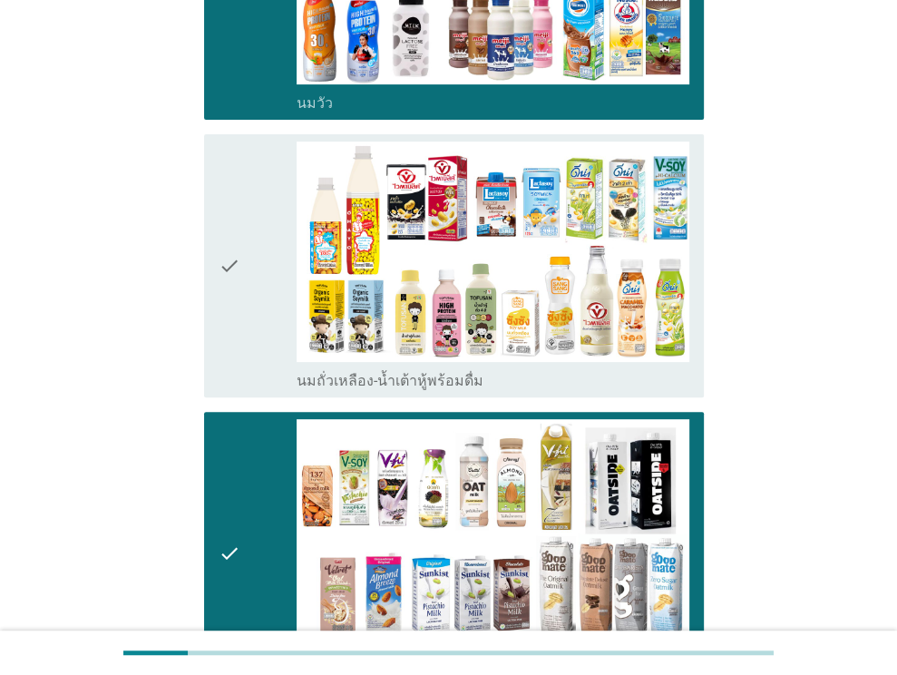
click at [421, 357] on div "check check_box_outline_blank นมถั่วเหลือง-น้ำเต้าหู้พร้อมดื่ม" at bounding box center [454, 265] width 500 height 263
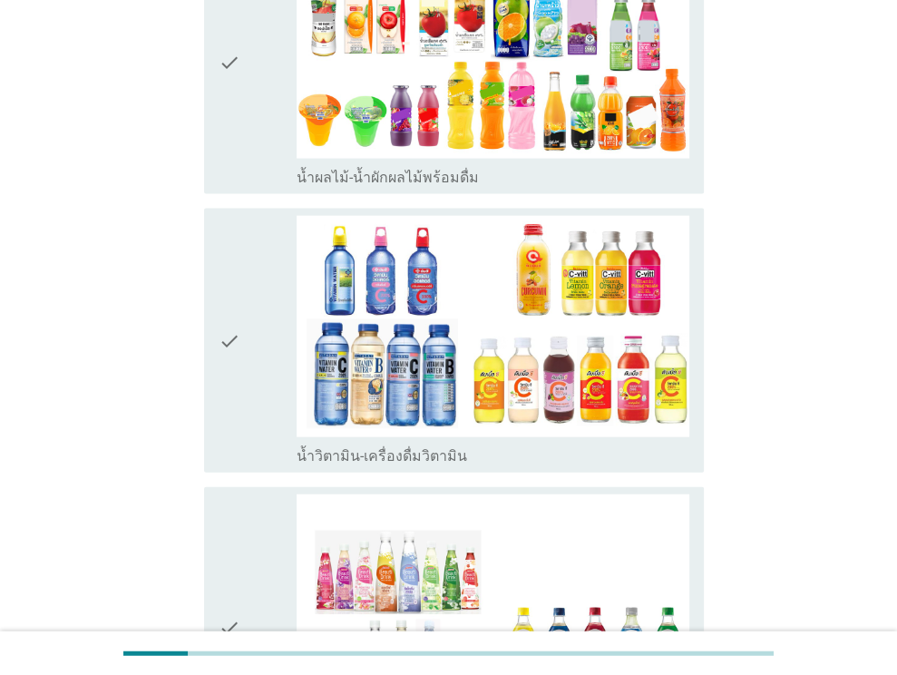
scroll to position [2541, 0]
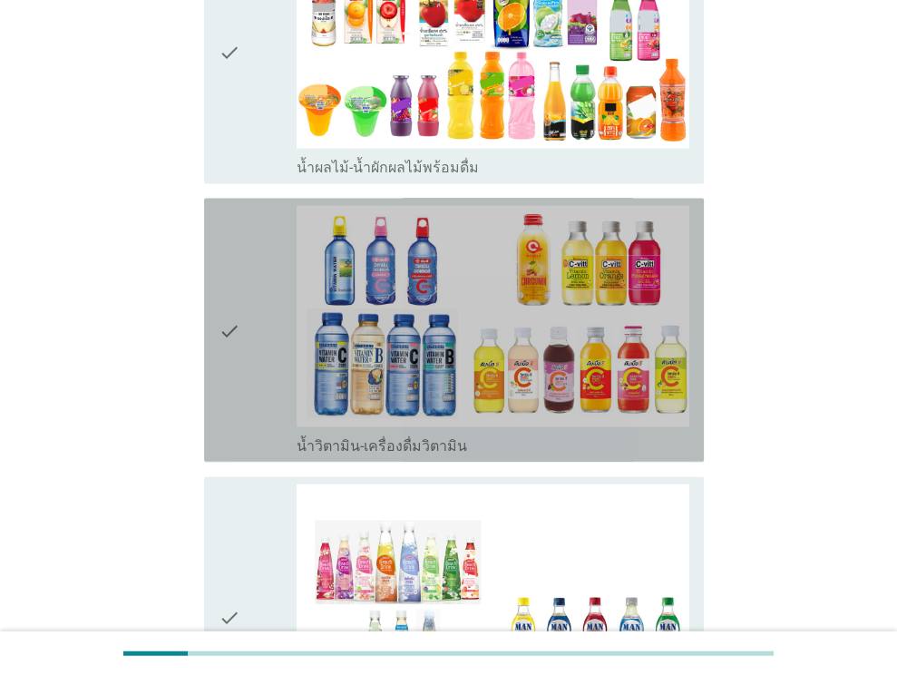
click at [420, 437] on label "น้ำวิตามิน-เครื่องดื่มวิตามิน" at bounding box center [382, 446] width 171 height 18
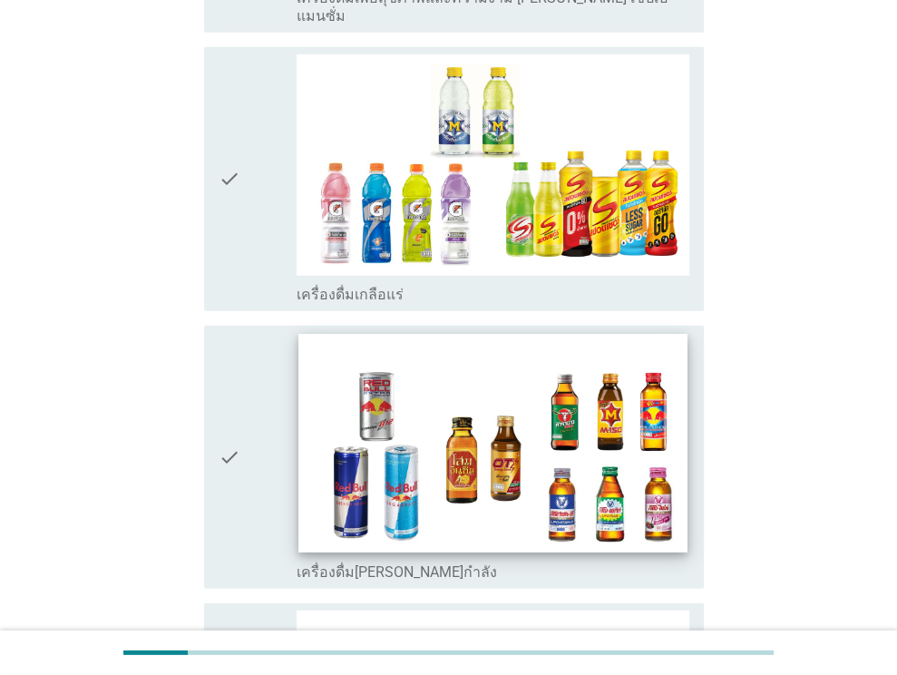
scroll to position [3644, 0]
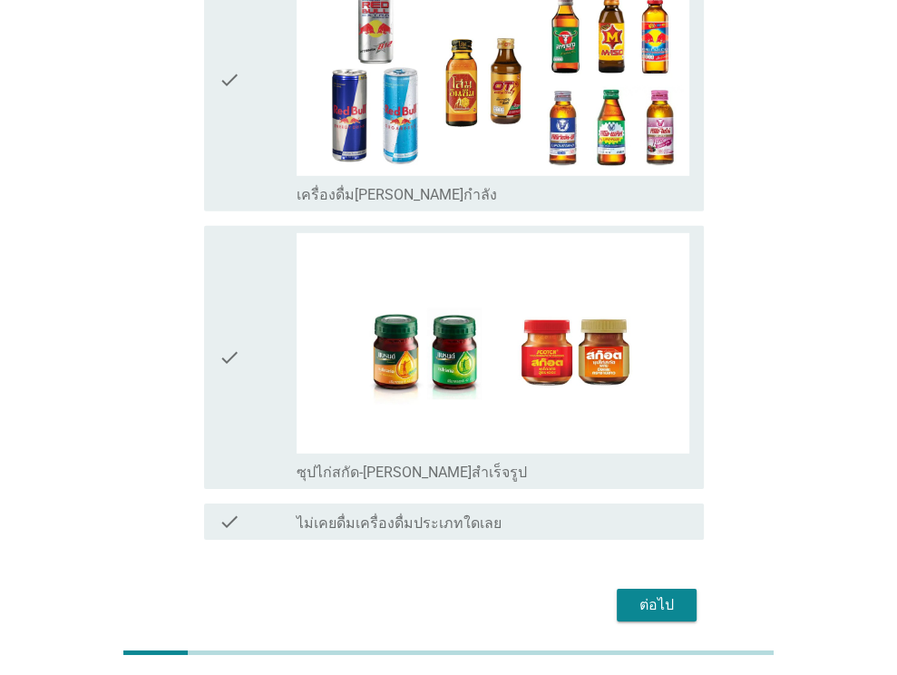
click at [443, 464] on label "ซุปไก่สกัด-[PERSON_NAME]สำเร็จรูป" at bounding box center [412, 473] width 230 height 18
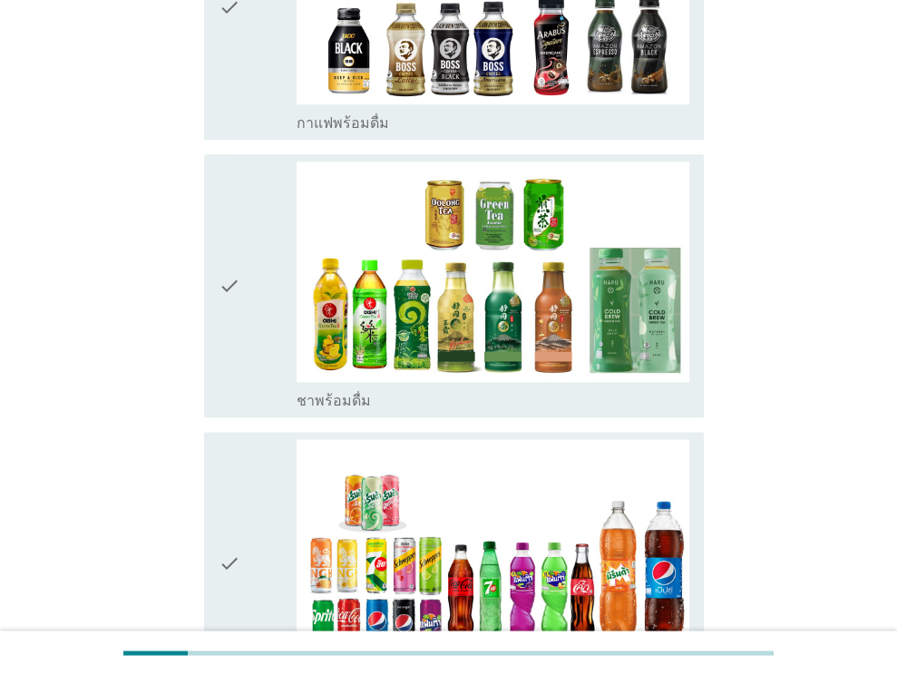
scroll to position [1466, 0]
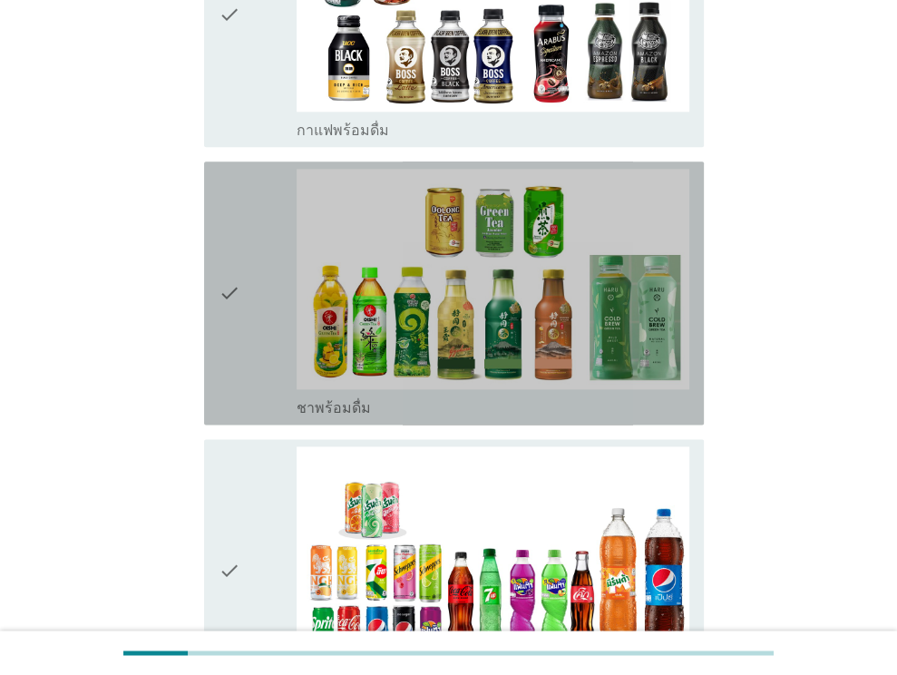
click at [419, 396] on div "check_box_outline_blank ชาพร้อมดื่ม" at bounding box center [493, 407] width 393 height 22
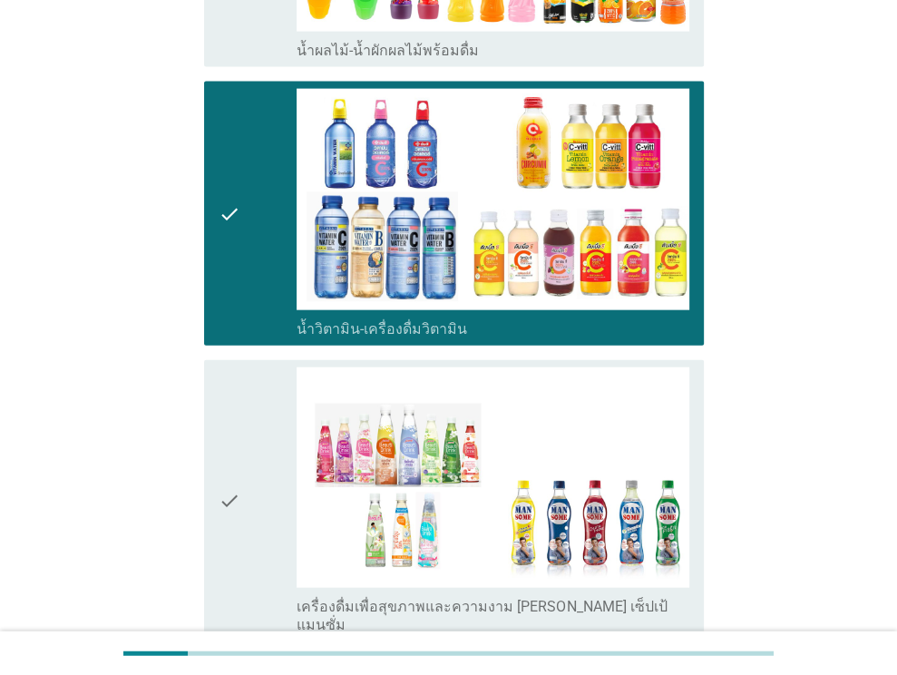
scroll to position [2918, 0]
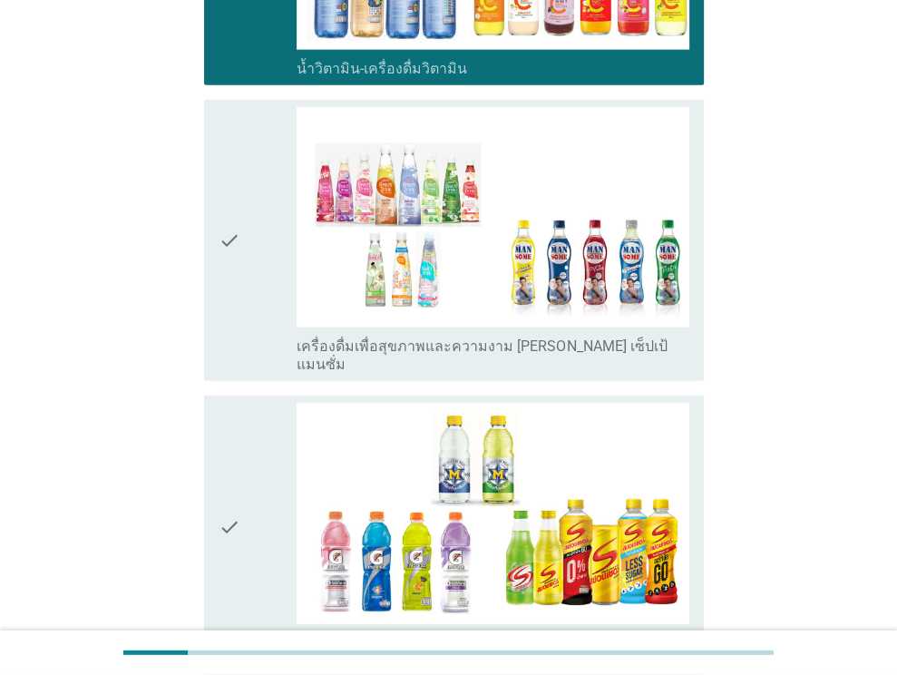
click at [424, 338] on label "เครื่องดื่มเพื่อสุขภาพและความงาม [PERSON_NAME] เซ็ปเป้ แมนซั่ม" at bounding box center [493, 356] width 393 height 36
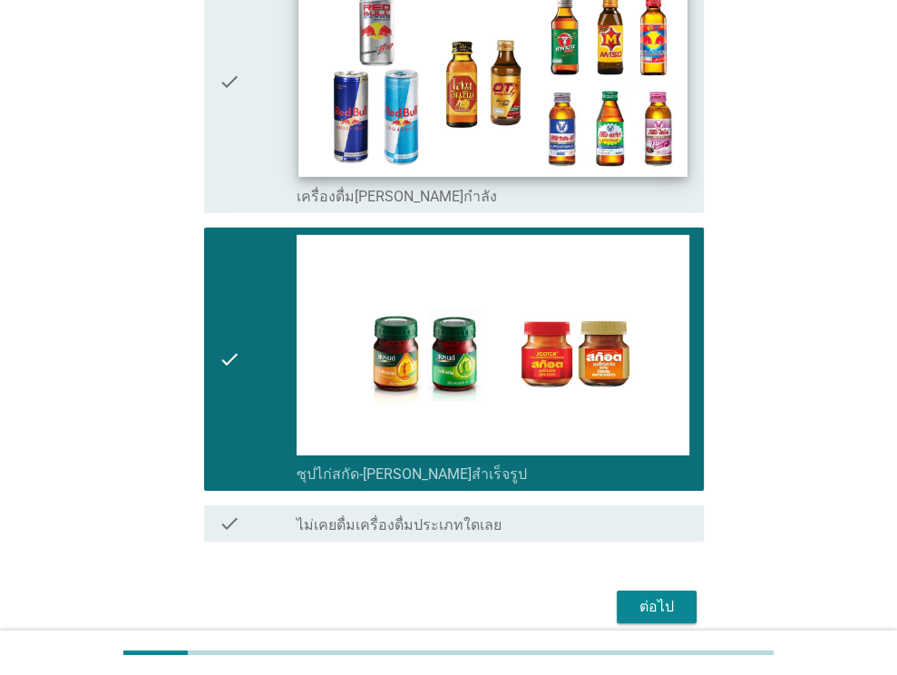
scroll to position [3644, 0]
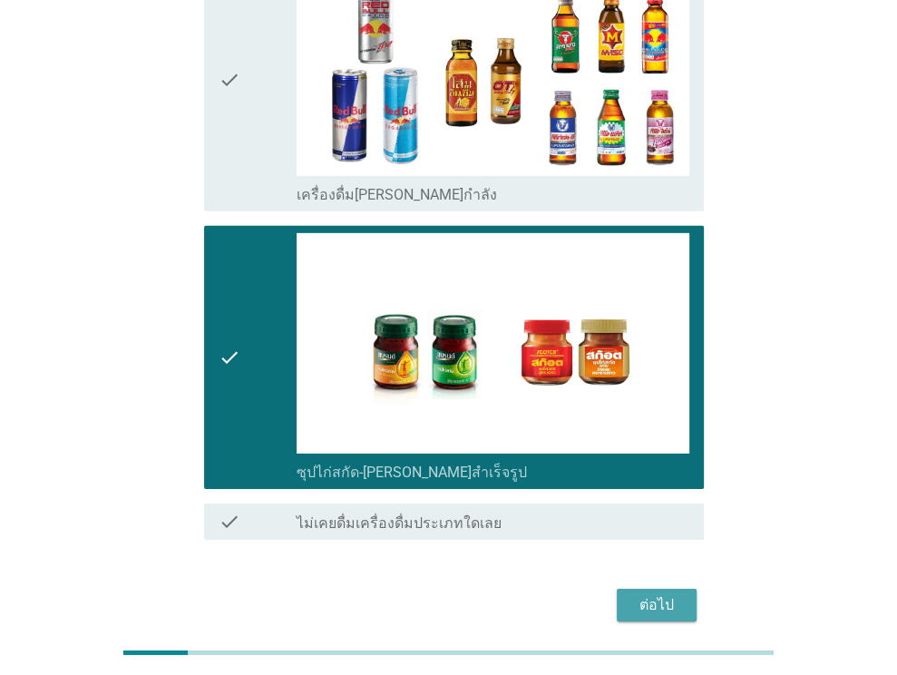
click at [648, 594] on div "ต่อไป" at bounding box center [657, 605] width 51 height 22
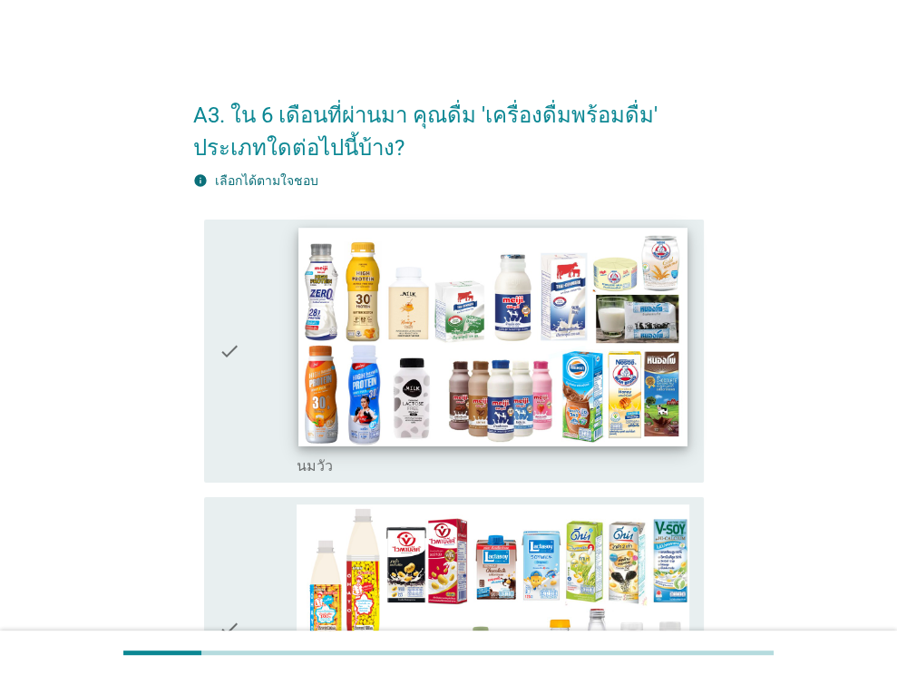
scroll to position [181, 0]
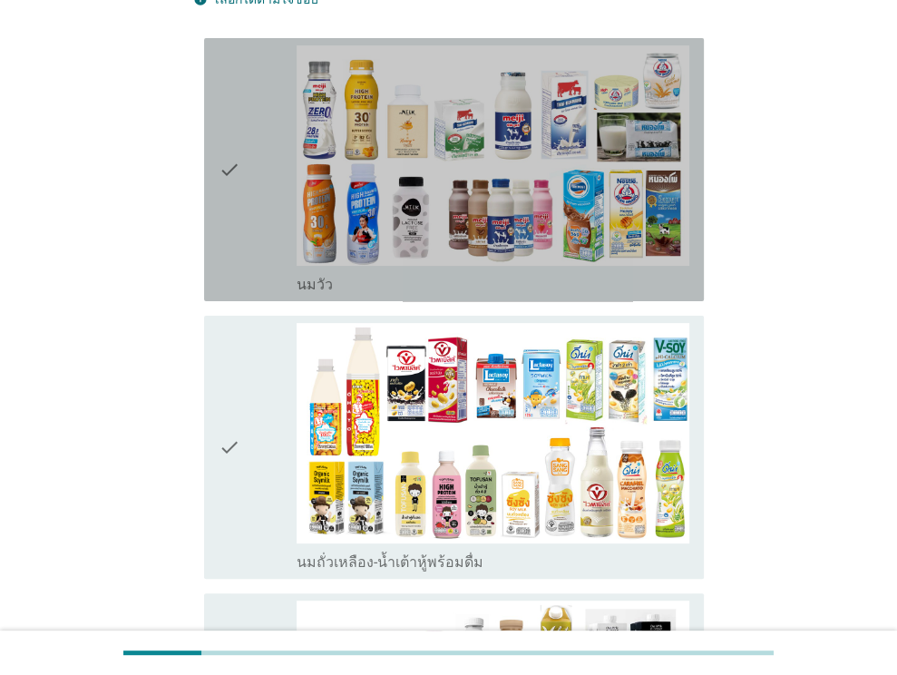
click at [333, 282] on div "check_box นมวัว" at bounding box center [493, 283] width 393 height 22
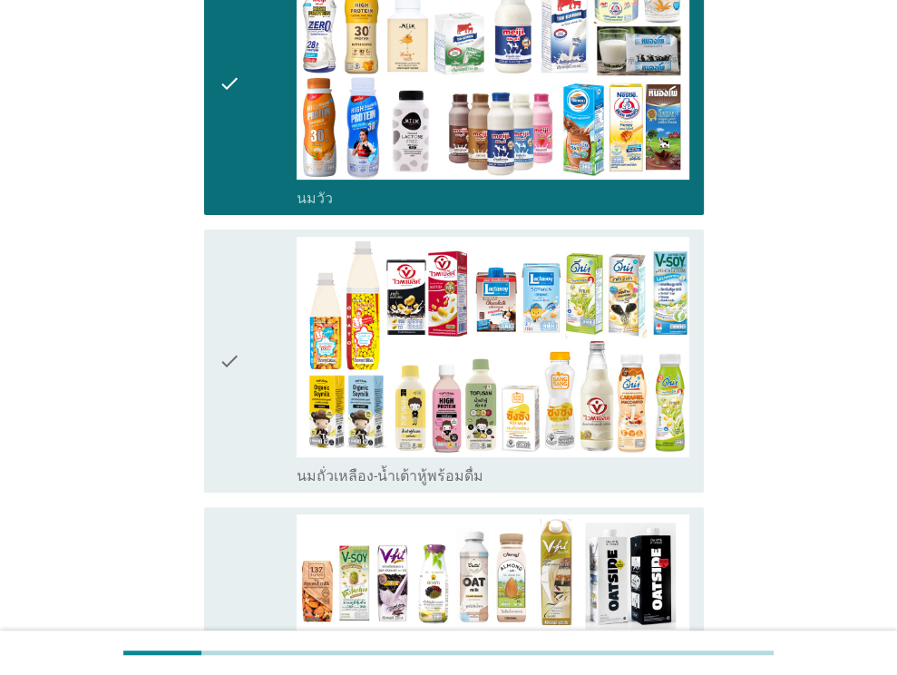
scroll to position [454, 0]
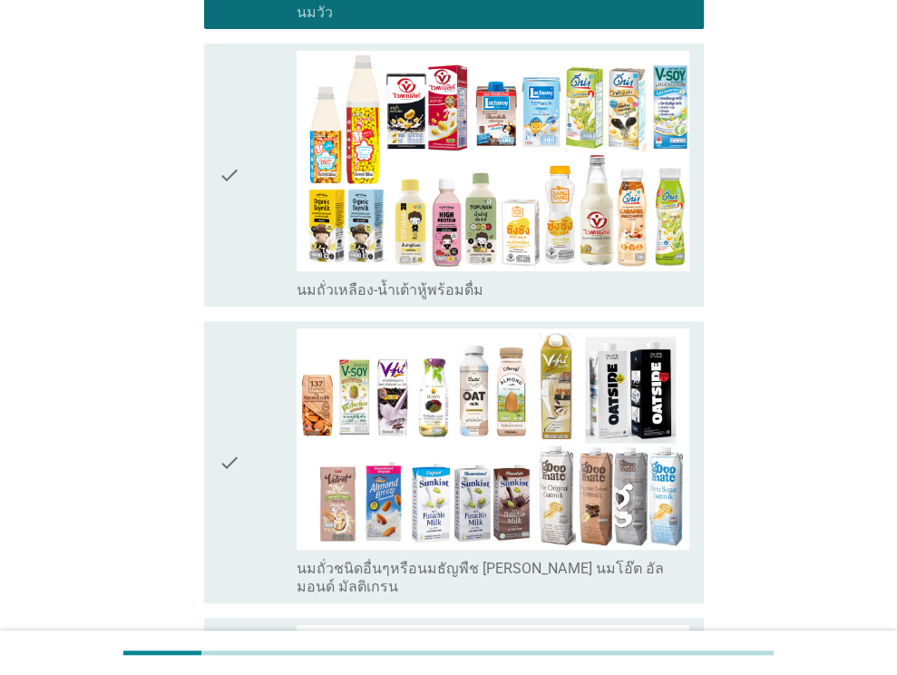
click at [375, 566] on label "นมถั่วชนิดอื่นๆหรือนมธัญพืช [PERSON_NAME] นมโอ๊ต อัลมอนด์ มัลติเกรน" at bounding box center [493, 578] width 393 height 36
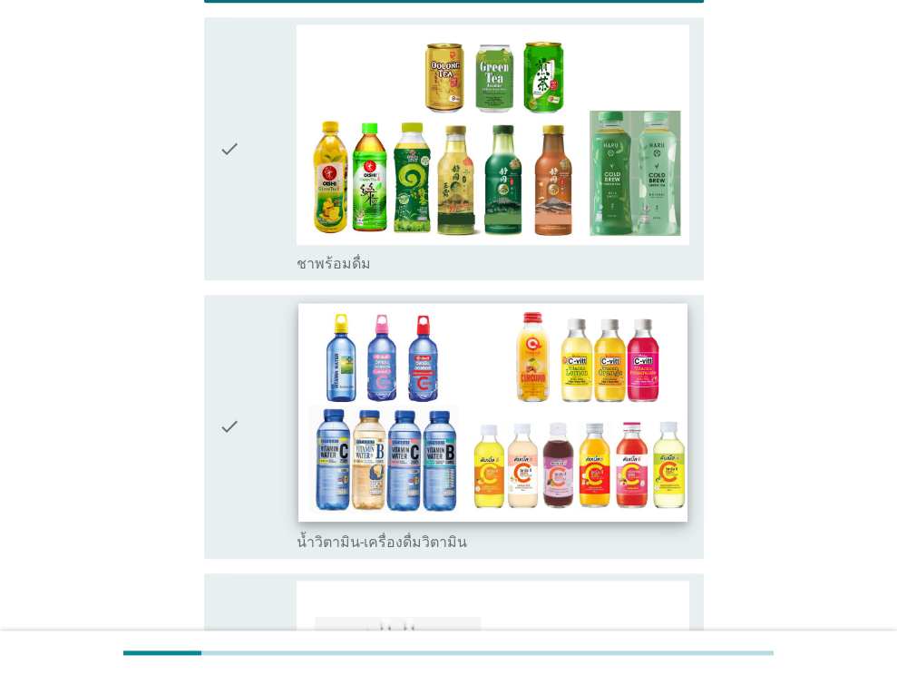
scroll to position [1270, 0]
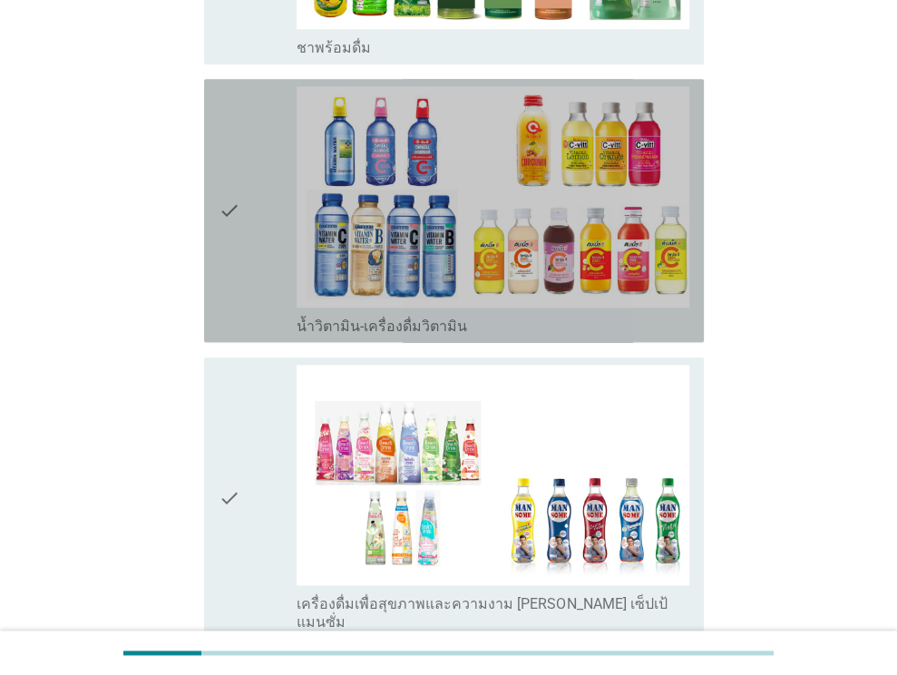
click at [427, 290] on div "check_box น้ำวิตามิน-เครื่องดื่มวิตามิน" at bounding box center [493, 210] width 393 height 249
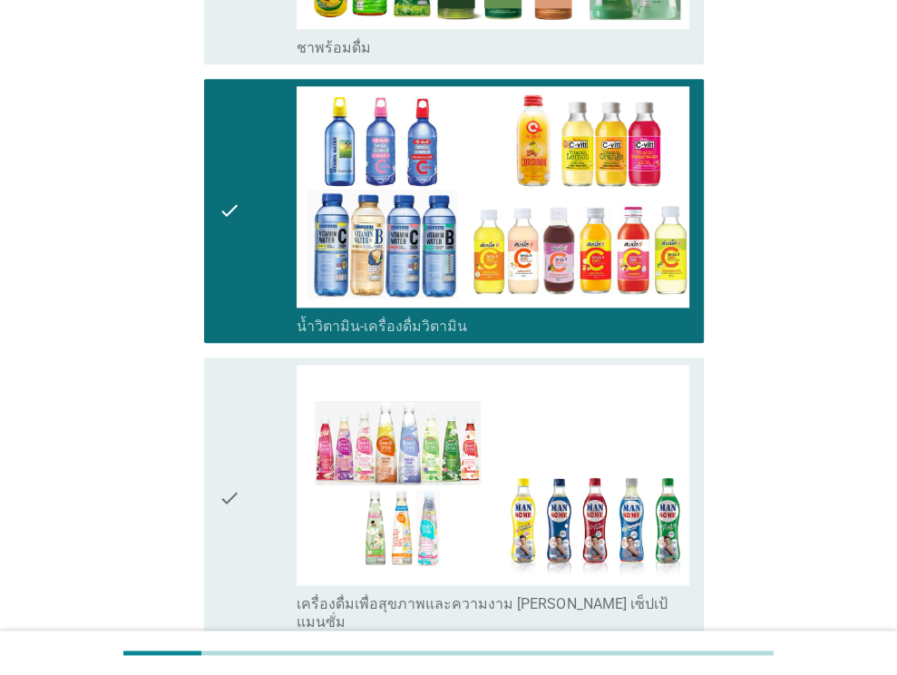
scroll to position [1633, 0]
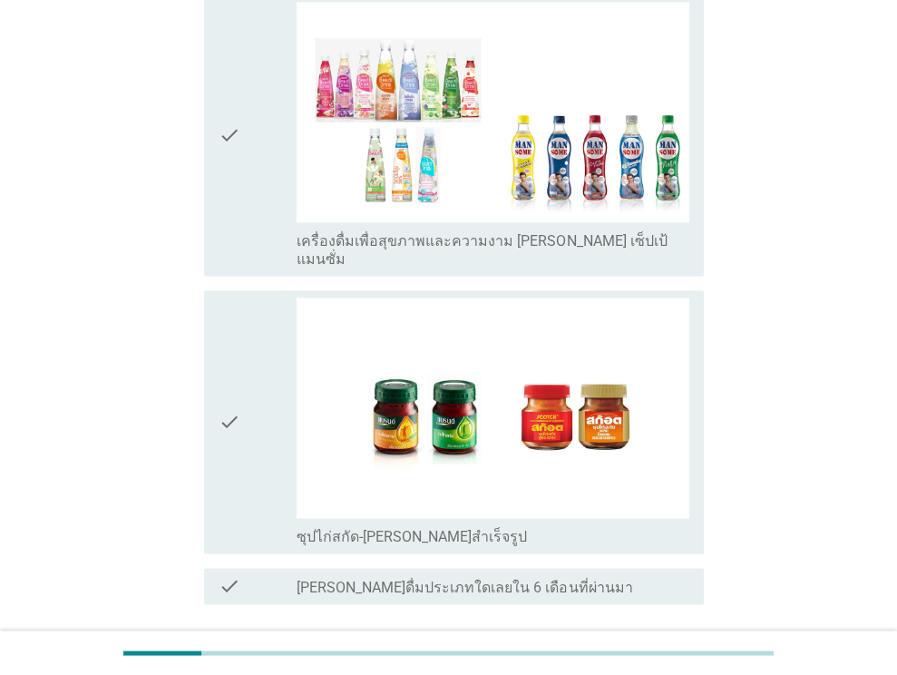
click at [641, 659] on div "ต่อไป" at bounding box center [657, 670] width 51 height 22
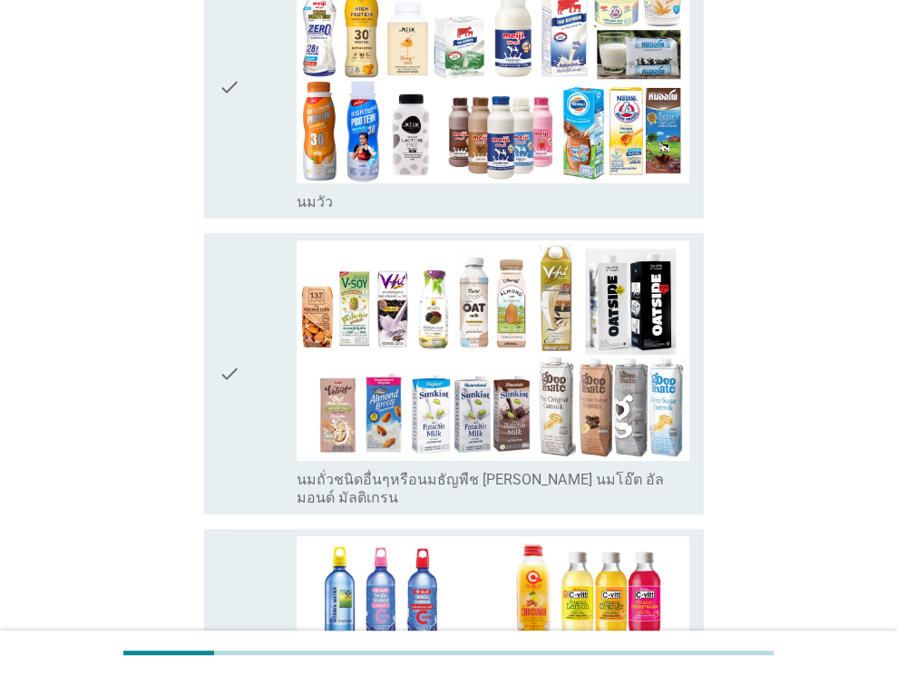
scroll to position [272, 0]
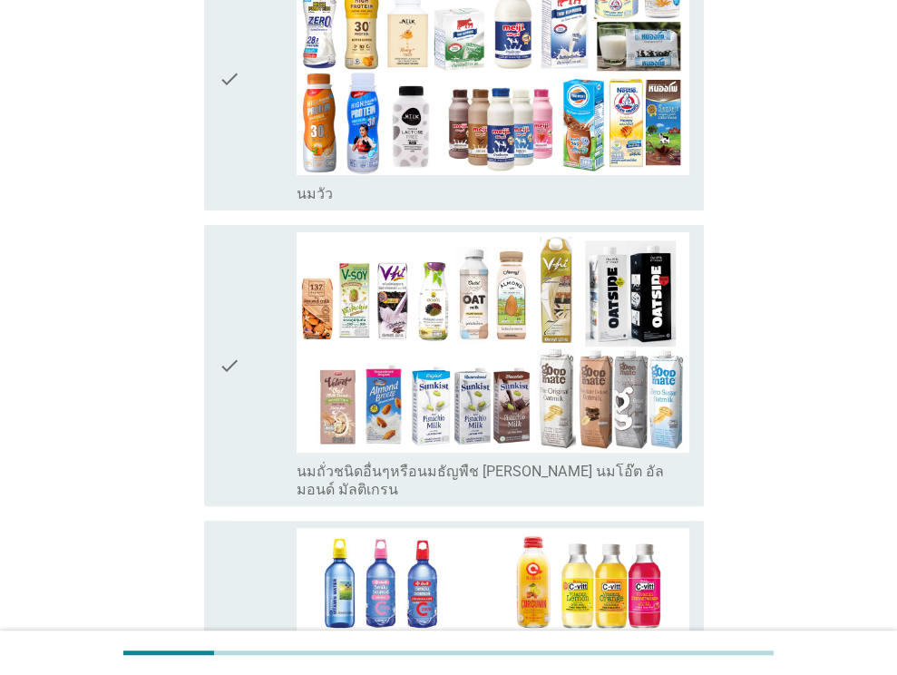
click at [305, 196] on label "นมวัว" at bounding box center [315, 194] width 36 height 18
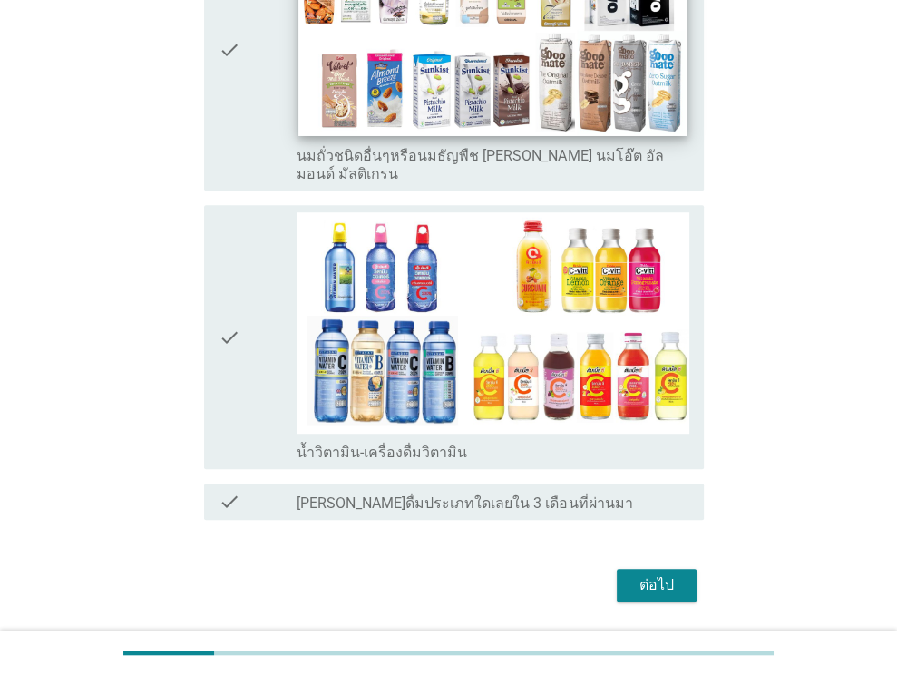
scroll to position [624, 0]
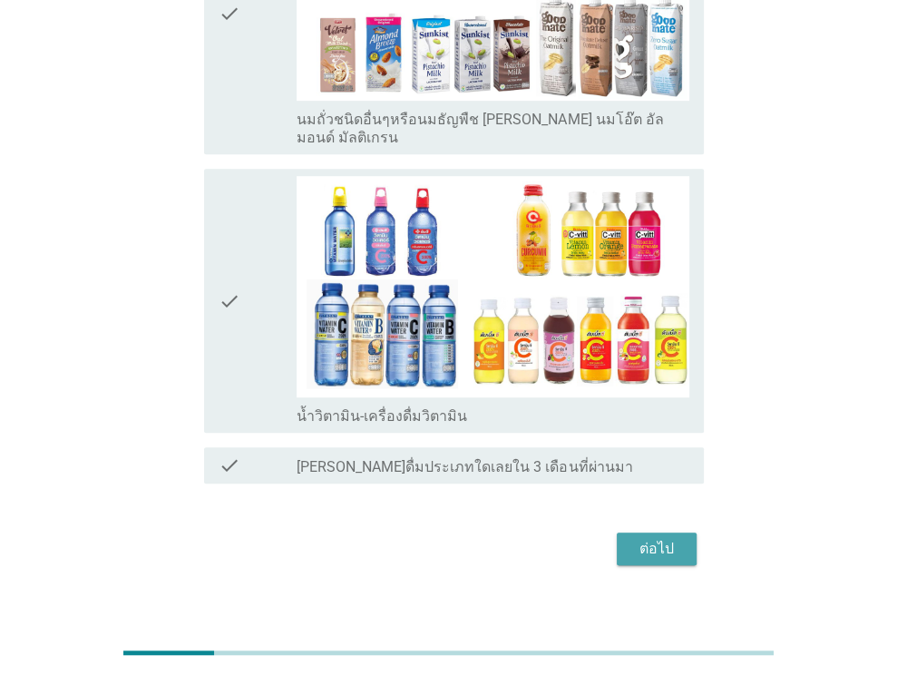
click at [657, 538] on div "ต่อไป" at bounding box center [657, 549] width 51 height 22
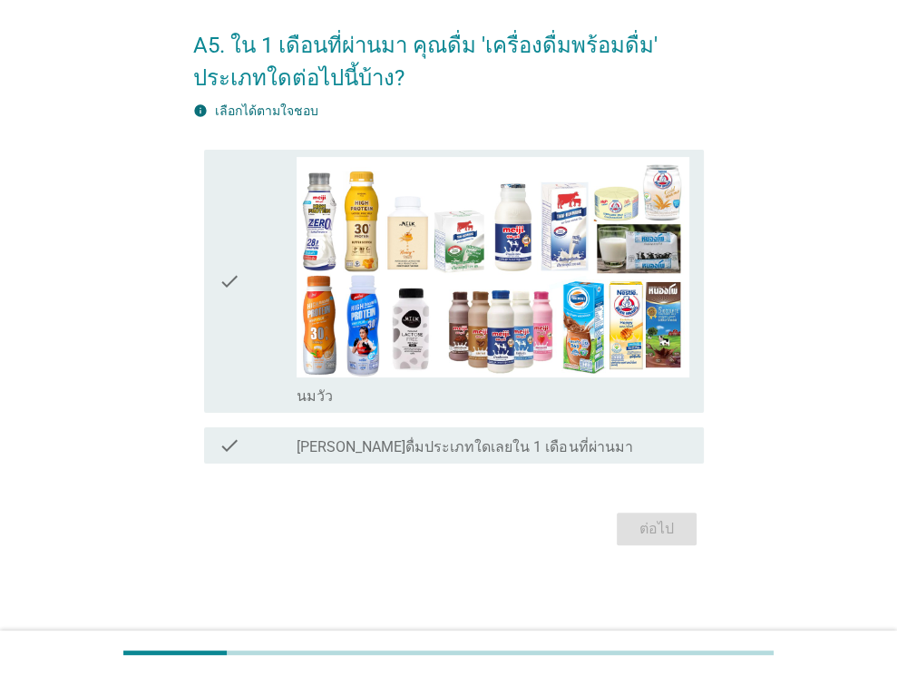
scroll to position [0, 0]
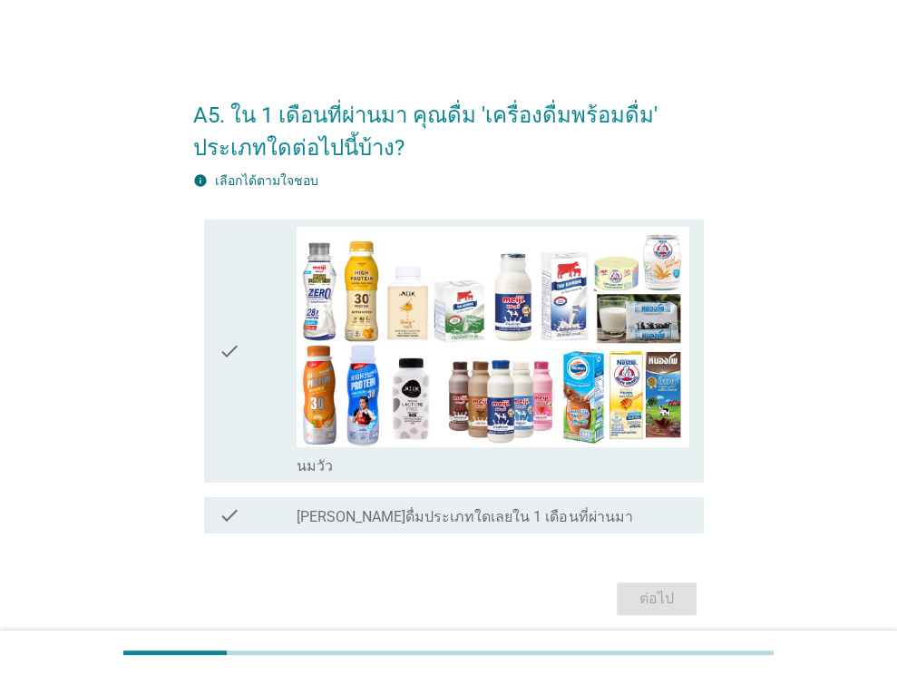
click at [291, 459] on div "check" at bounding box center [258, 351] width 79 height 249
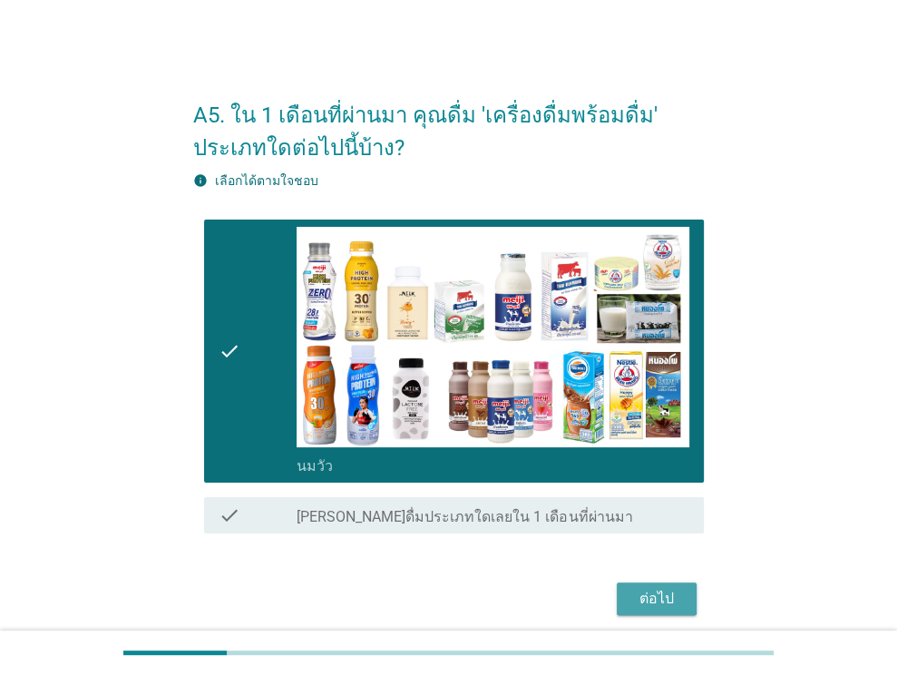
click at [675, 585] on button "ต่อไป" at bounding box center [657, 599] width 80 height 33
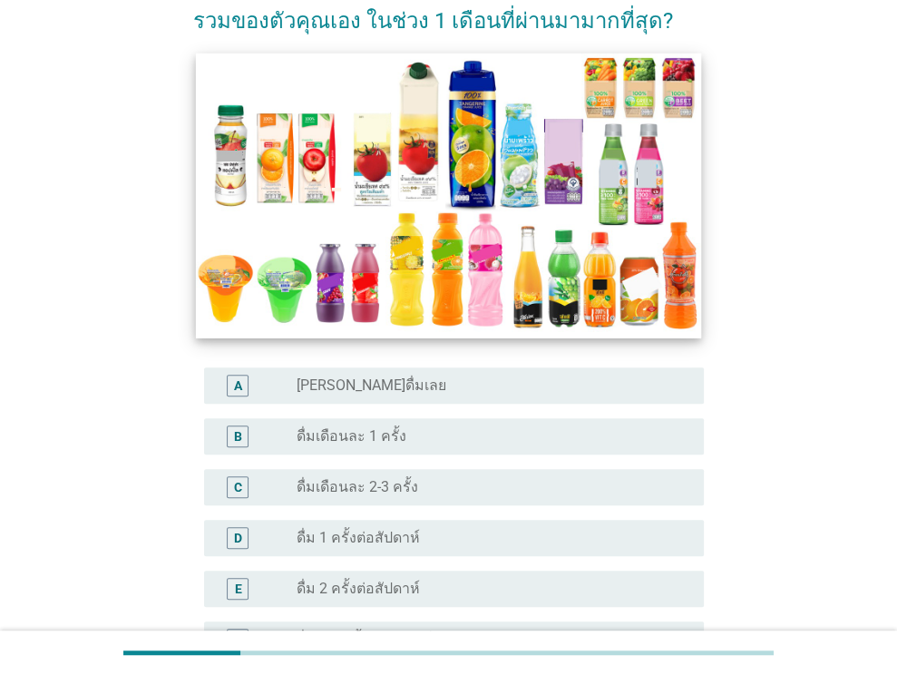
scroll to position [272, 0]
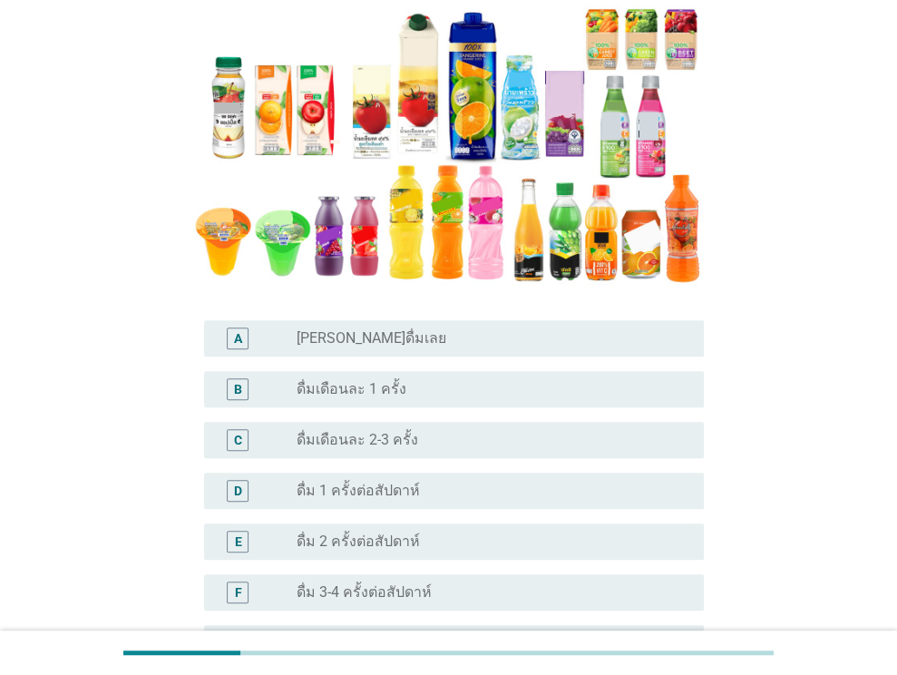
click at [310, 500] on div "radio_button_unchecked ดื่ม 1 ครั้งต่อสัปดาห์" at bounding box center [493, 491] width 393 height 22
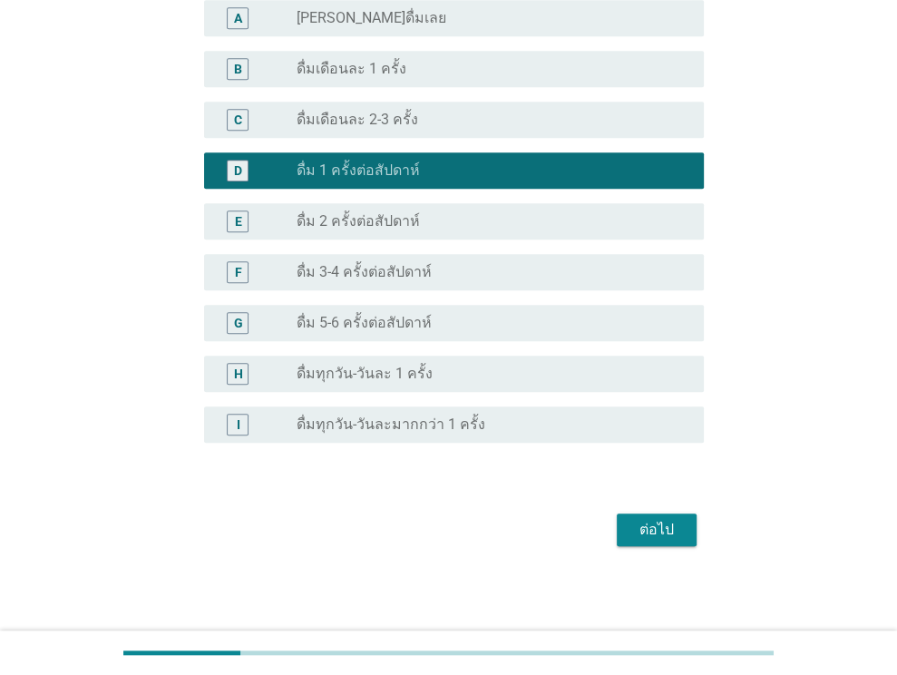
scroll to position [594, 0]
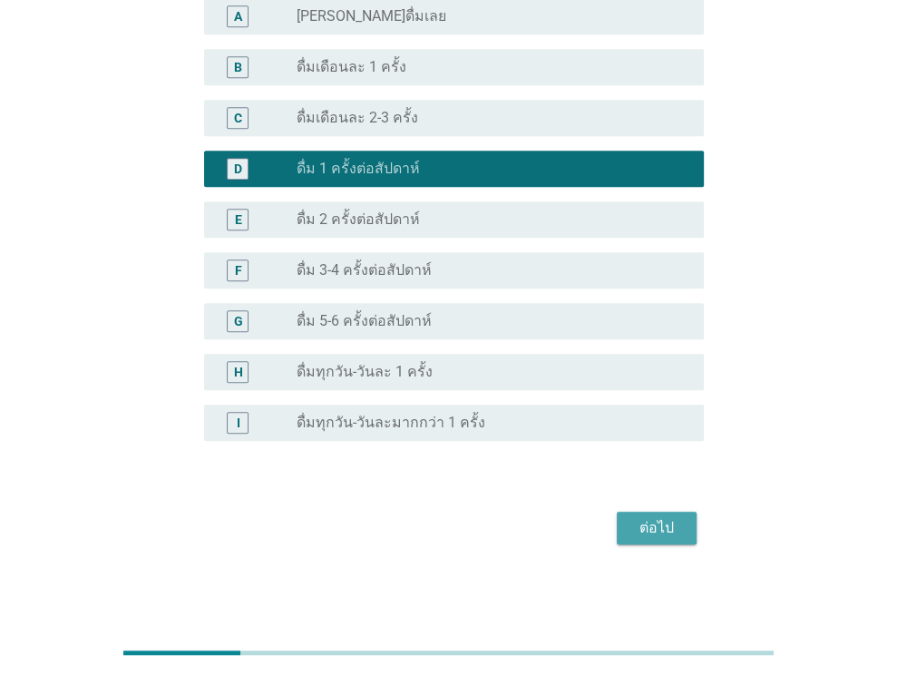
click at [642, 535] on div "ต่อไป" at bounding box center [657, 528] width 51 height 22
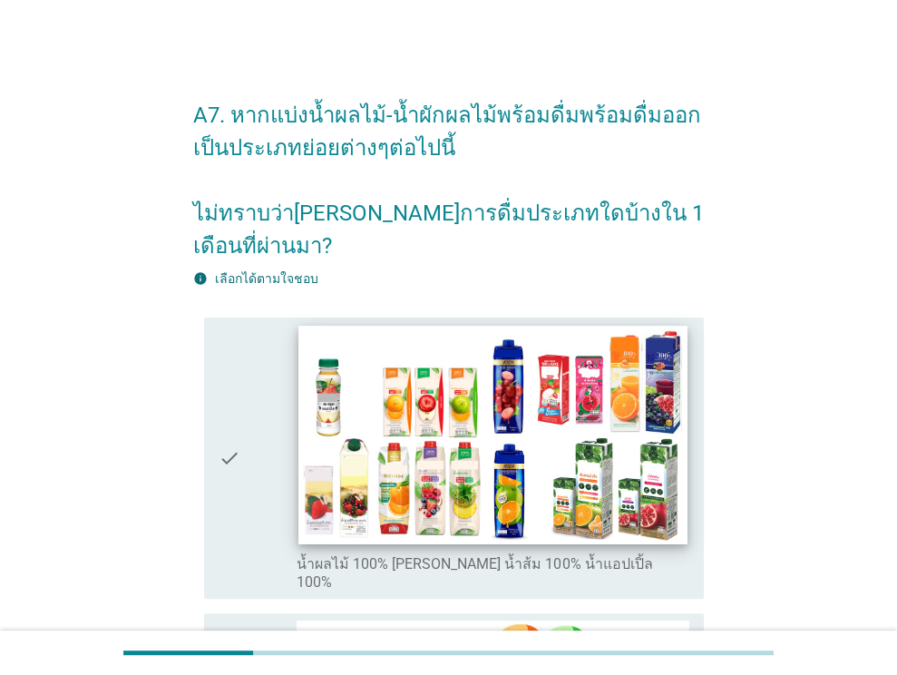
scroll to position [272, 0]
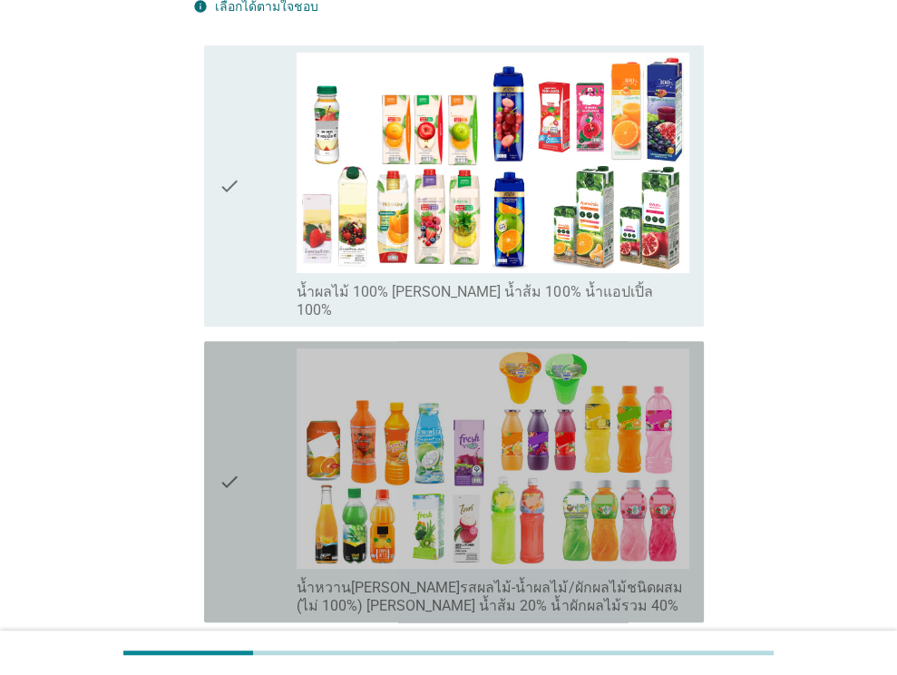
click at [373, 579] on label "น้ำหวาน[PERSON_NAME]รสผลไม้-น้ำผลไม้/ผักผลไม้ชนิดผสม (ไม่ 100%) [PERSON_NAME] น…" at bounding box center [493, 597] width 393 height 36
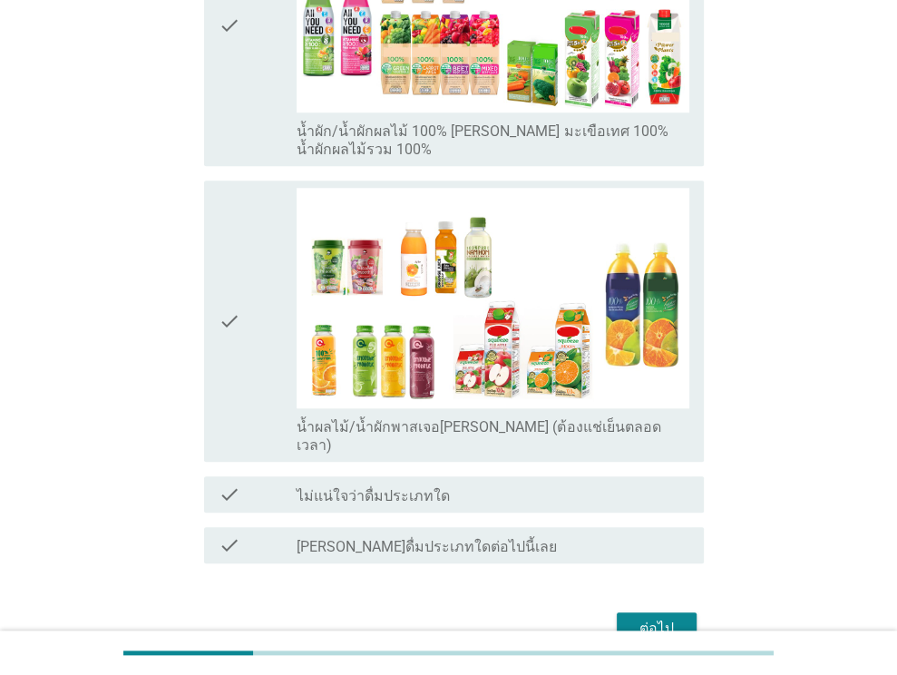
scroll to position [1054, 0]
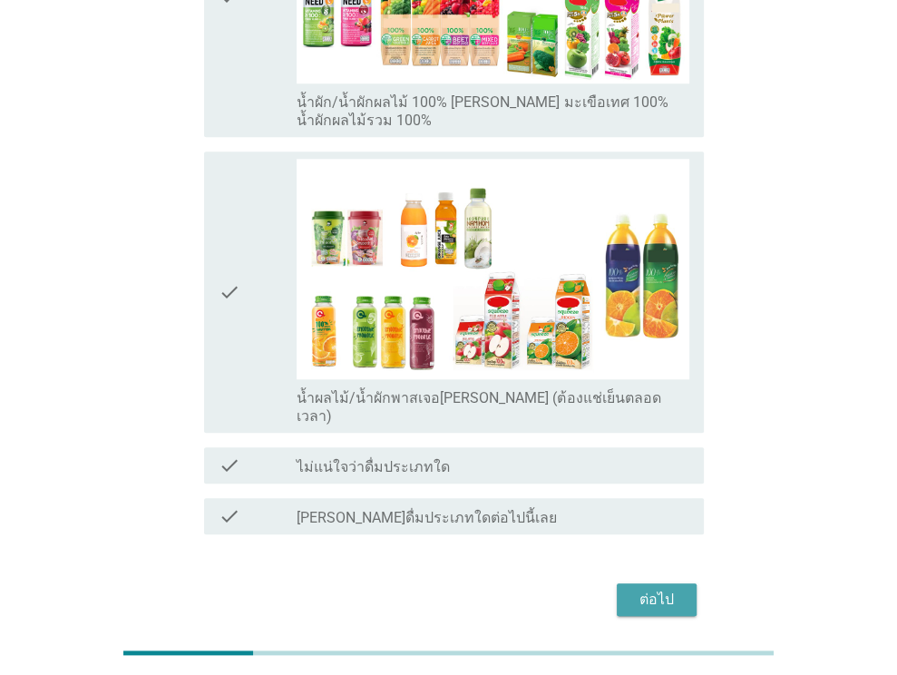
click at [675, 589] on div "ต่อไป" at bounding box center [657, 600] width 51 height 22
